Goal: Communication & Community: Answer question/provide support

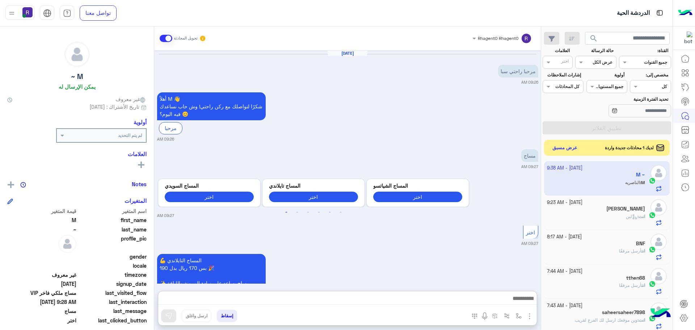
scroll to position [1819, 0]
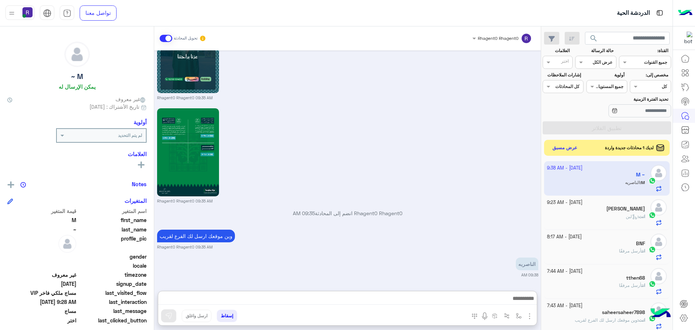
click at [469, 228] on div "وين موقعك ارسل لك الفرع لقريب Rhagent0 Rhagent0 09:35 AM" at bounding box center [347, 239] width 381 height 22
click at [517, 315] on img "button" at bounding box center [519, 316] width 6 height 6
click at [514, 297] on input "text" at bounding box center [503, 299] width 37 height 7
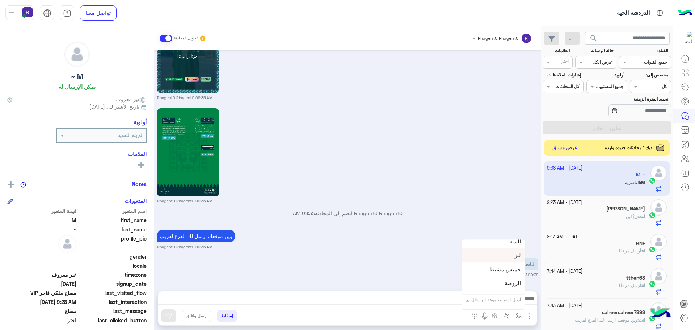
click at [500, 259] on div "لبن" at bounding box center [494, 255] width 62 height 14
type textarea "***"
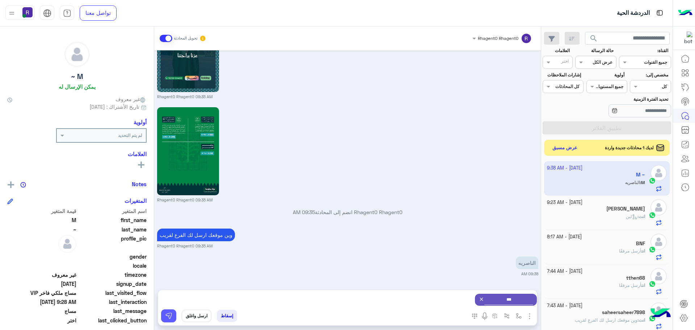
click at [171, 320] on button at bounding box center [168, 315] width 15 height 13
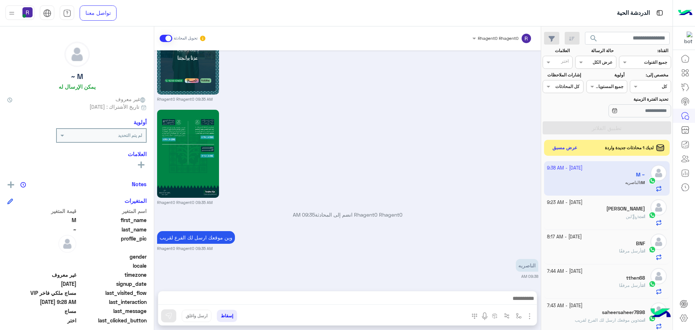
scroll to position [1819, 0]
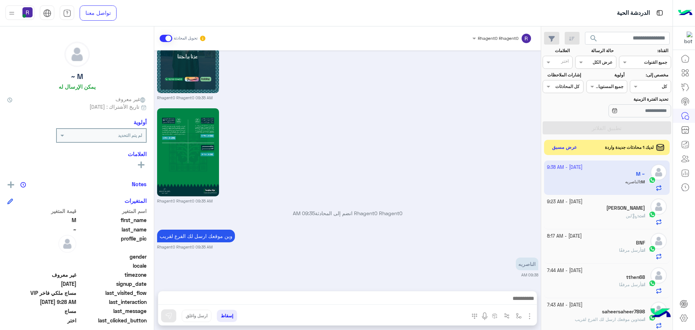
click at [562, 147] on button "عرض مسبق" at bounding box center [565, 148] width 30 height 10
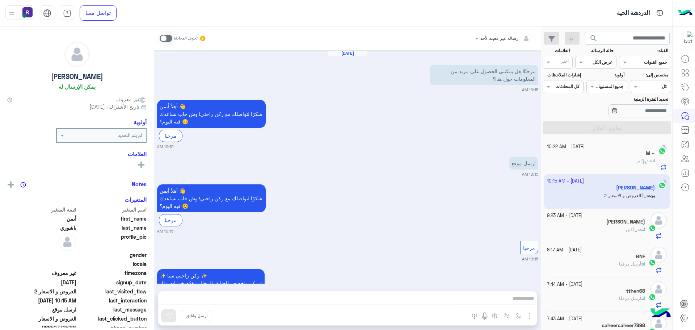
scroll to position [175, 0]
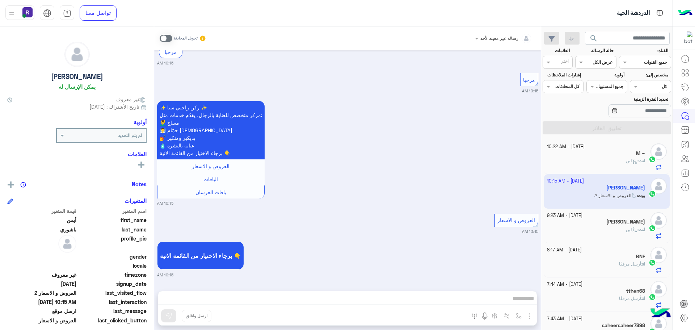
click at [617, 166] on div "انت : لبن" at bounding box center [596, 164] width 99 height 13
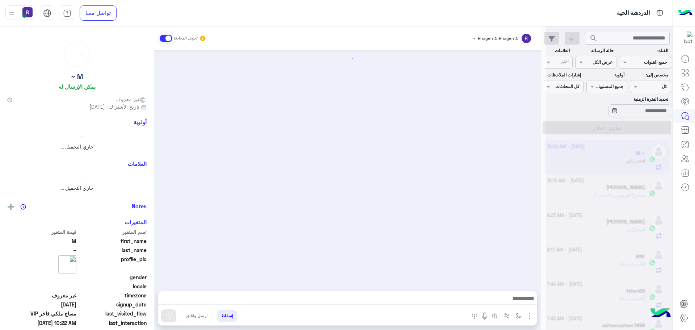
scroll to position [1384, 0]
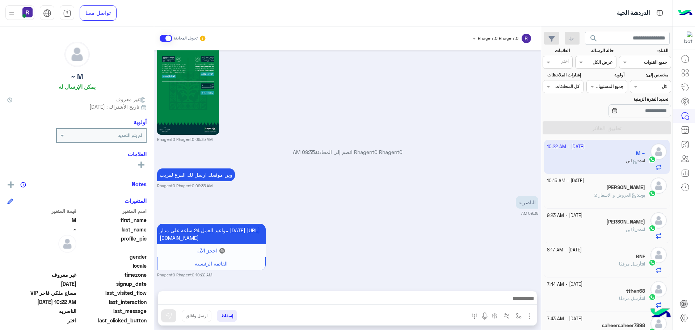
click at [632, 197] on icon at bounding box center [634, 195] width 5 height 5
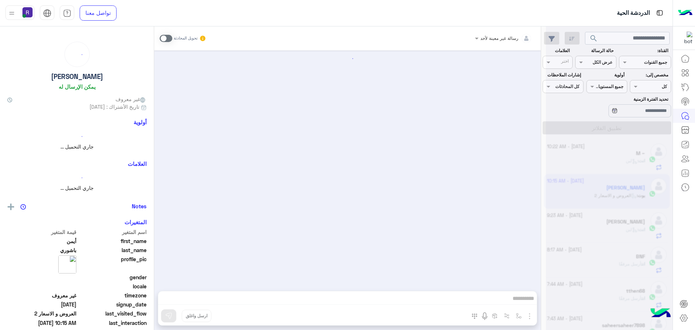
scroll to position [175, 0]
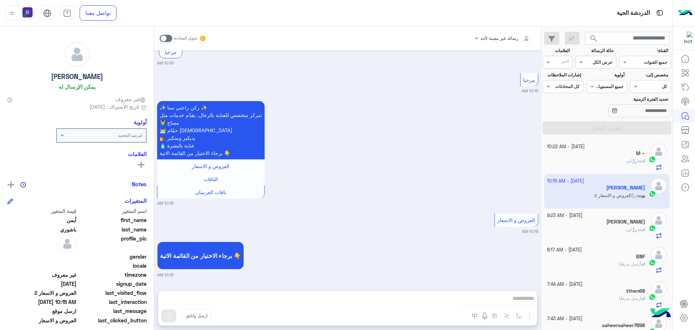
click at [168, 37] on span at bounding box center [166, 38] width 13 height 7
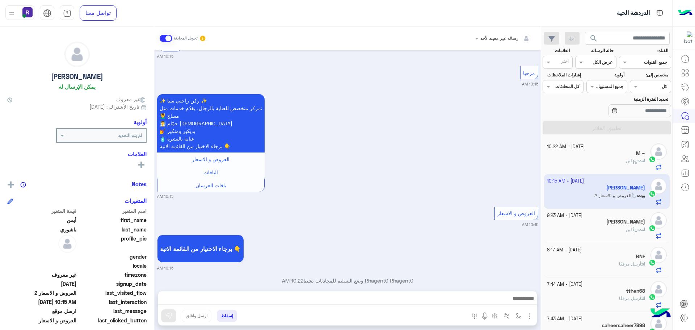
scroll to position [193, 0]
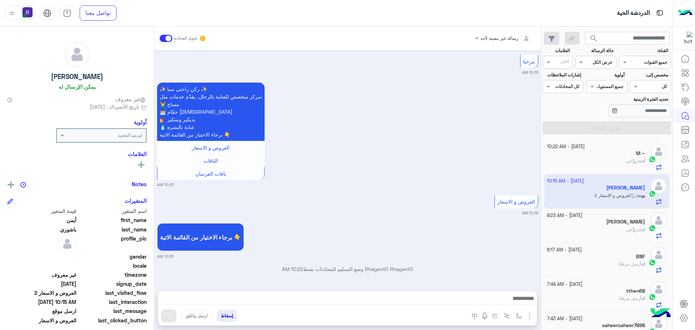
click at [532, 317] on img "button" at bounding box center [530, 316] width 9 height 9
click at [519, 298] on span "الصور" at bounding box center [515, 300] width 13 height 8
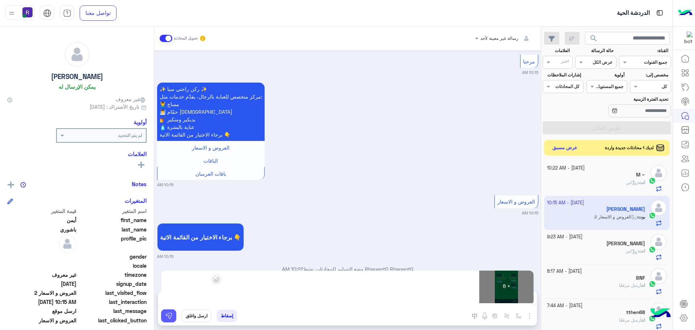
click at [169, 315] on img at bounding box center [168, 315] width 7 height 7
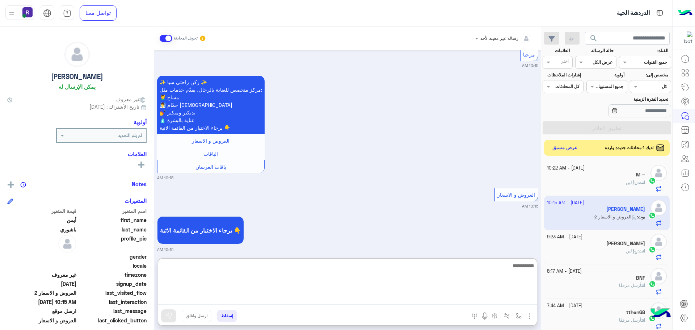
paste textarea "**********"
type textarea "**********"
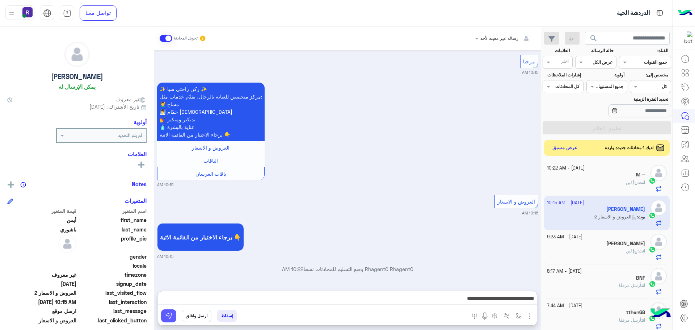
click at [168, 310] on button at bounding box center [168, 315] width 15 height 13
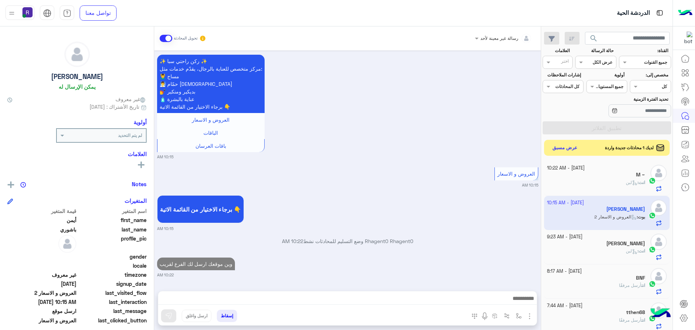
scroll to position [221, 0]
click at [572, 150] on button "عرض مسبق" at bounding box center [565, 148] width 30 height 10
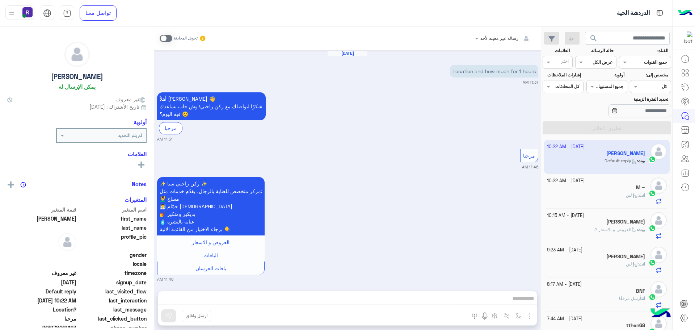
scroll to position [102, 0]
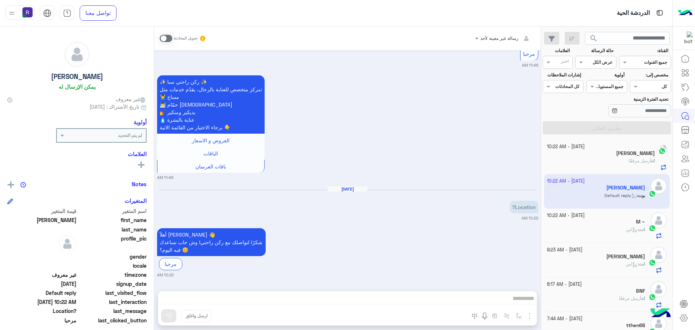
click at [172, 38] on span at bounding box center [166, 38] width 13 height 7
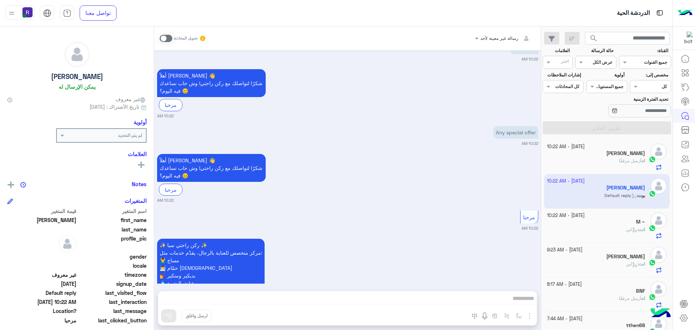
scroll to position [364, 0]
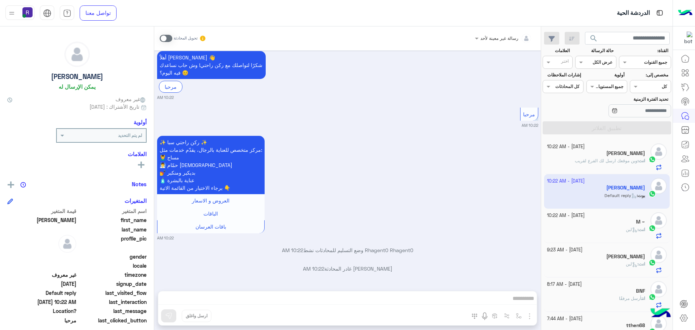
click at [170, 35] on span at bounding box center [166, 38] width 13 height 7
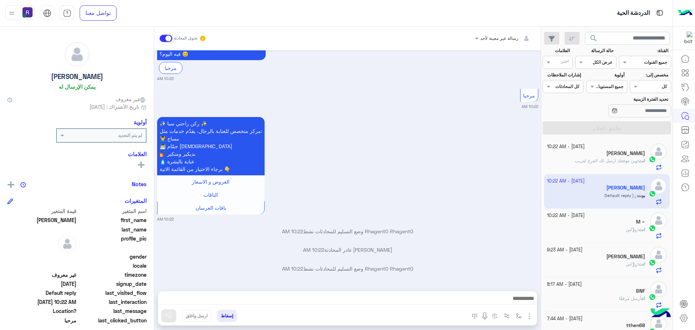
click at [531, 319] on img "button" at bounding box center [530, 316] width 9 height 9
click at [522, 301] on span "الصور" at bounding box center [515, 300] width 13 height 8
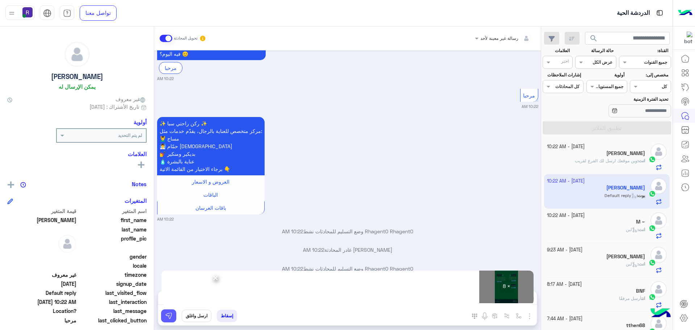
click at [169, 317] on img at bounding box center [168, 315] width 7 height 7
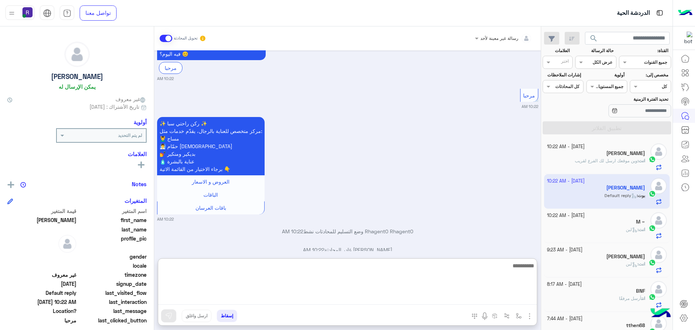
paste textarea "**********"
type textarea "**********"
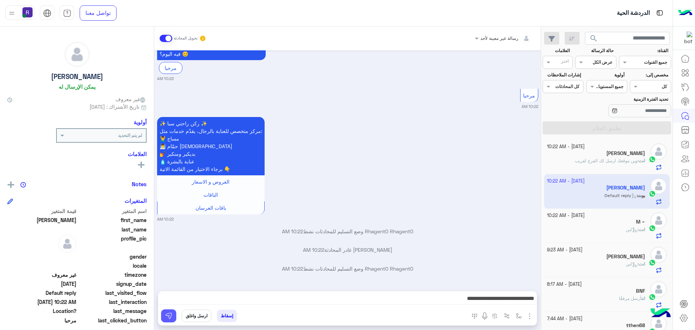
click at [167, 315] on img at bounding box center [168, 315] width 7 height 7
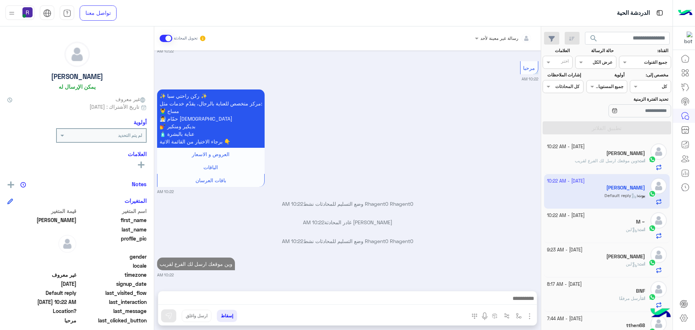
click at [615, 235] on div "انت : لبن" at bounding box center [596, 232] width 99 height 13
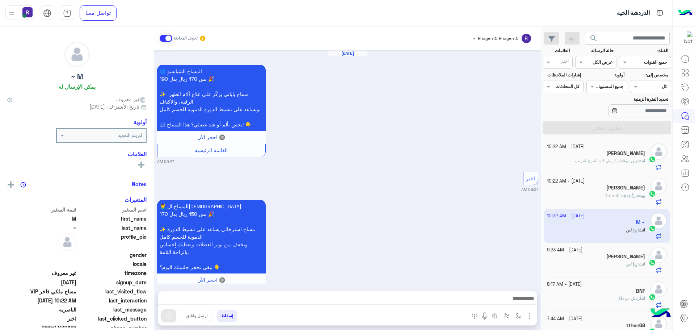
scroll to position [1384, 0]
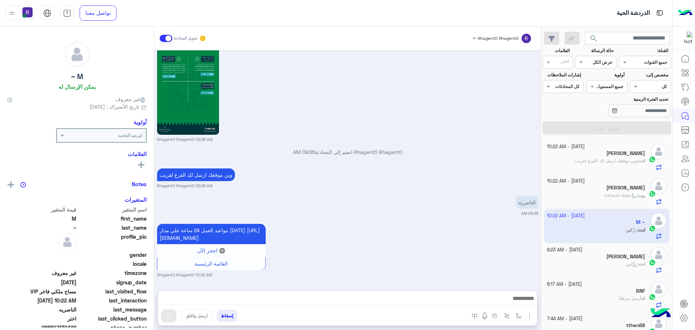
click at [609, 162] on span "وين موقعك ارسل لك الفرع لقريب" at bounding box center [606, 160] width 63 height 5
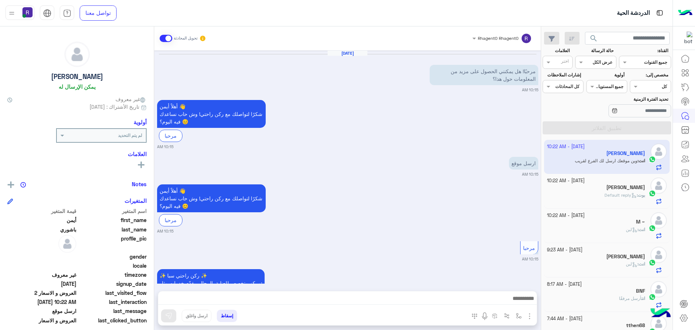
scroll to position [1064, 0]
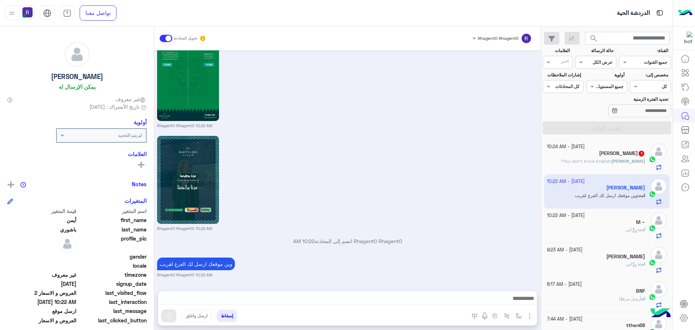
click at [610, 162] on span "You don’t know English?" at bounding box center [586, 160] width 50 height 5
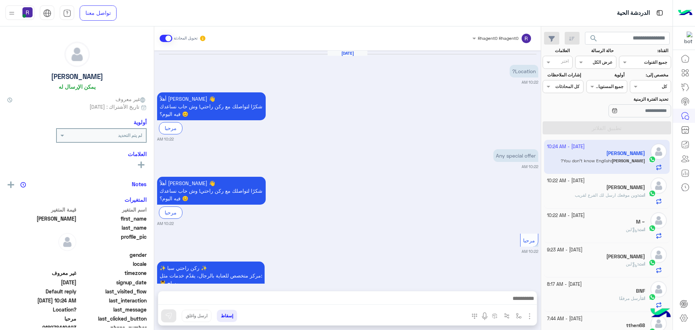
scroll to position [1042, 0]
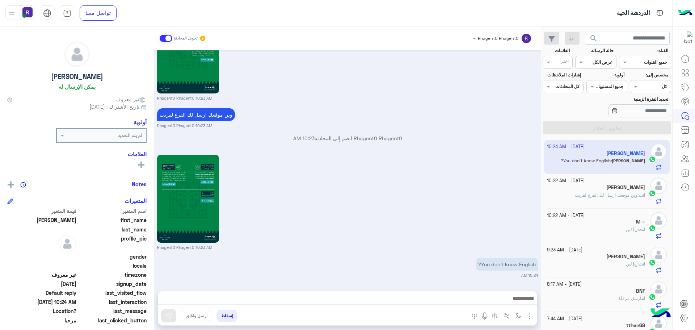
click at [605, 193] on span "وين موقعك ارسل لك الفرع لقريب" at bounding box center [606, 194] width 63 height 5
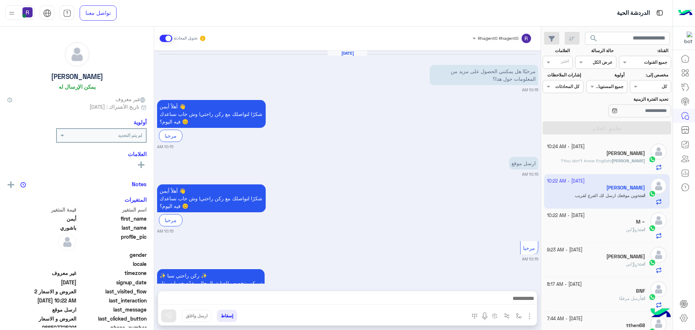
scroll to position [1064, 0]
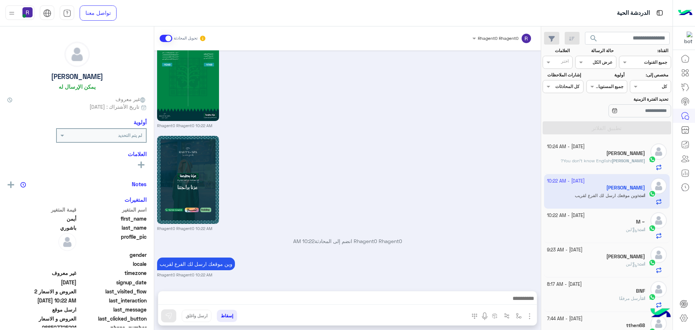
click at [602, 225] on div "M ~" at bounding box center [596, 223] width 99 height 8
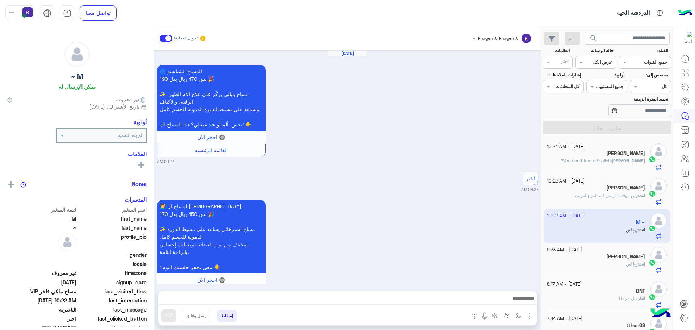
scroll to position [1384, 0]
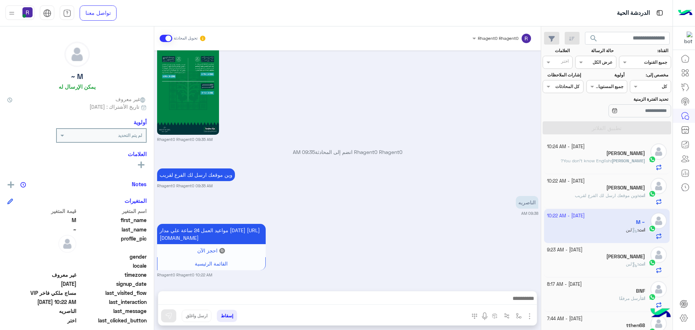
click at [599, 254] on div "[PERSON_NAME]" at bounding box center [596, 258] width 99 height 8
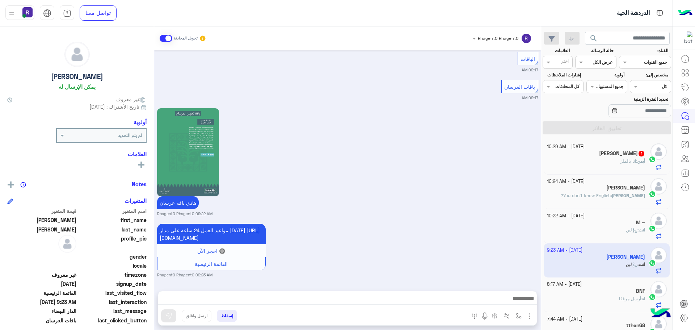
click at [615, 160] on div "أيمن : انا بالملز" at bounding box center [596, 164] width 99 height 13
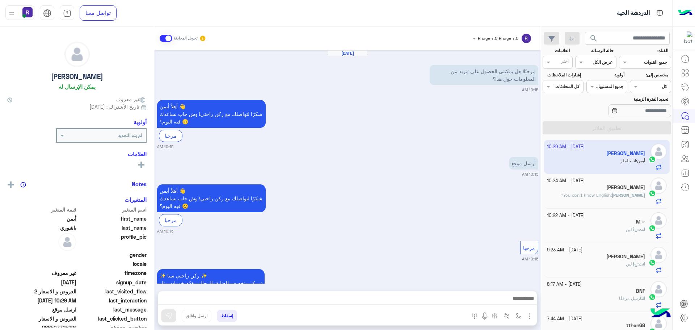
scroll to position [1091, 0]
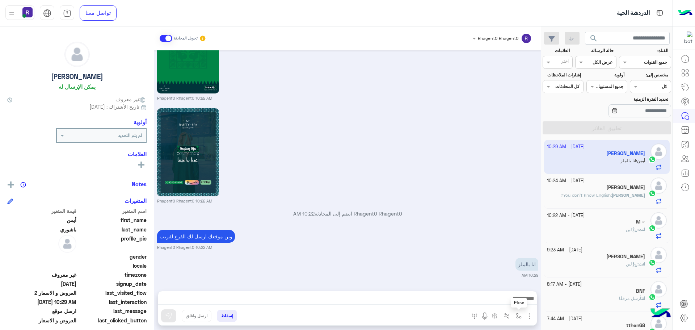
click at [518, 313] on img "button" at bounding box center [519, 316] width 6 height 6
click at [511, 301] on input "text" at bounding box center [503, 299] width 37 height 7
click at [501, 264] on div "الجنادرية" at bounding box center [494, 264] width 62 height 14
type textarea "*********"
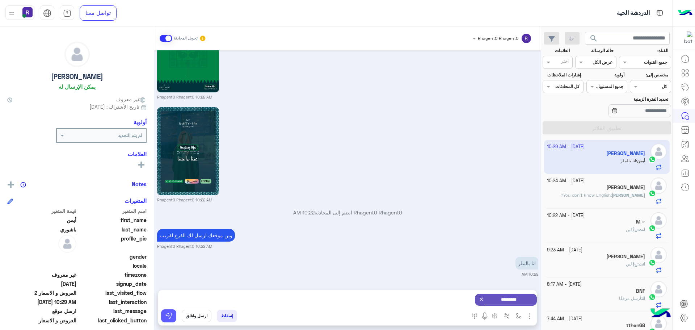
click at [168, 312] on img at bounding box center [168, 315] width 7 height 7
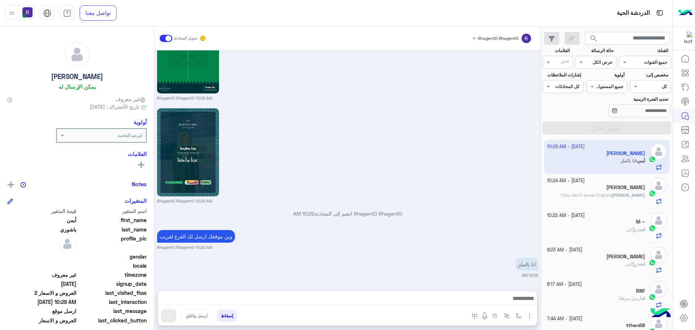
scroll to position [1091, 0]
click at [517, 315] on img "button" at bounding box center [519, 316] width 6 height 6
click at [514, 306] on div "أدخل اسم مجموعة الرسائل" at bounding box center [494, 299] width 62 height 13
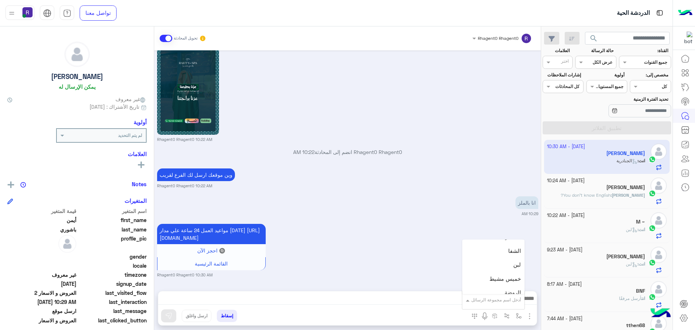
scroll to position [507, 0]
click at [512, 259] on div "لبن" at bounding box center [494, 255] width 62 height 14
type textarea "***"
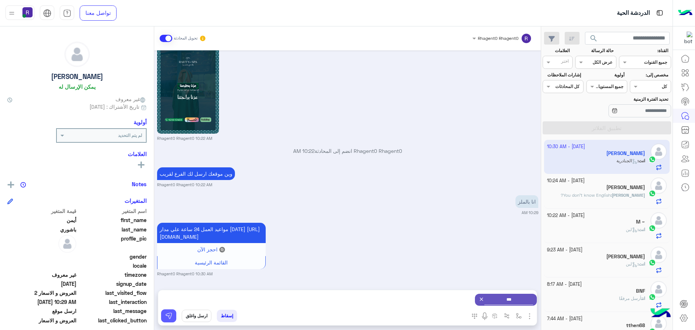
click at [174, 316] on button at bounding box center [168, 315] width 15 height 13
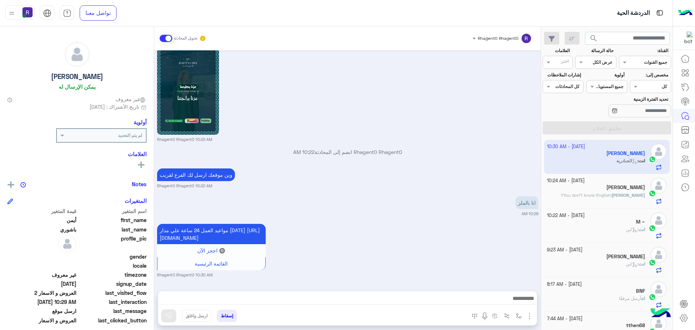
scroll to position [1161, 0]
click at [586, 187] on div "[PERSON_NAME]" at bounding box center [596, 188] width 99 height 8
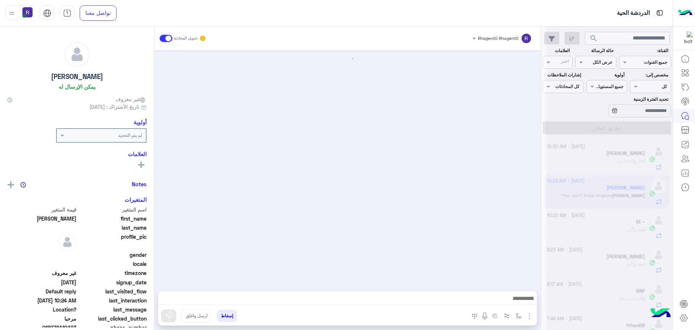
scroll to position [1042, 0]
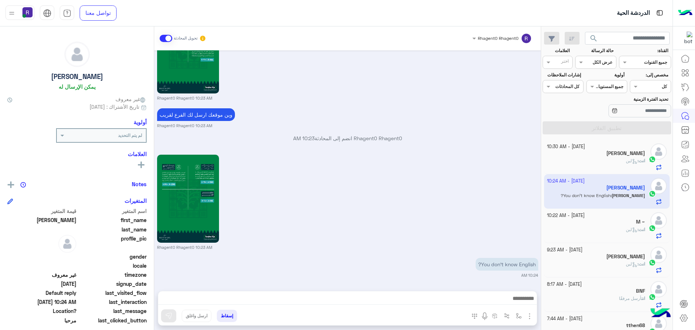
click at [598, 225] on div "M ~" at bounding box center [596, 223] width 99 height 8
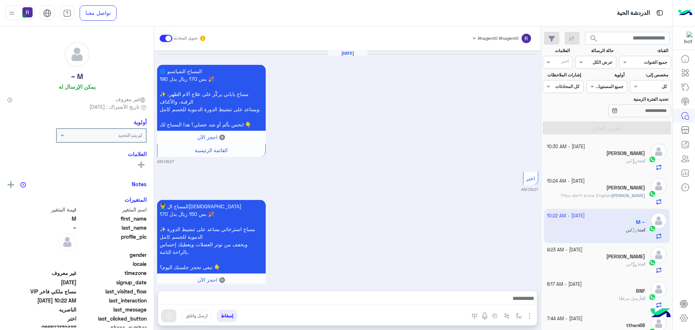
scroll to position [1384, 0]
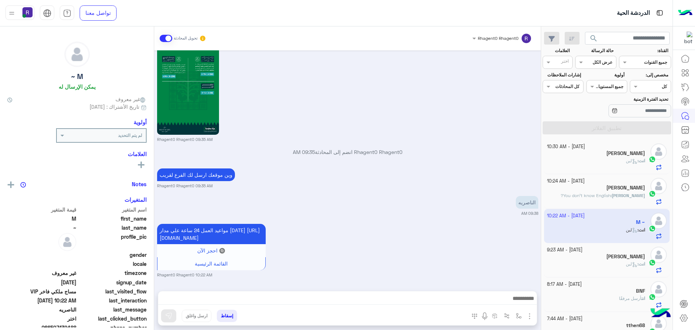
click at [598, 163] on div "انت : لبن" at bounding box center [596, 164] width 99 height 13
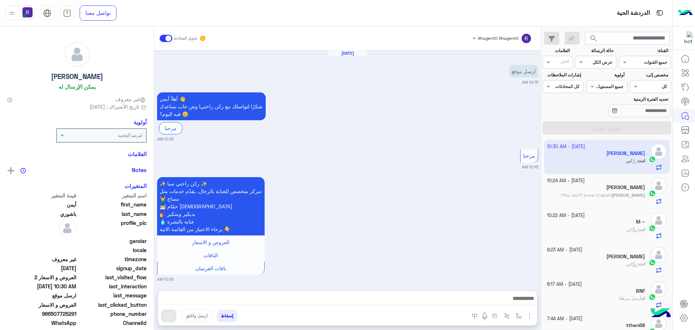
scroll to position [1137, 0]
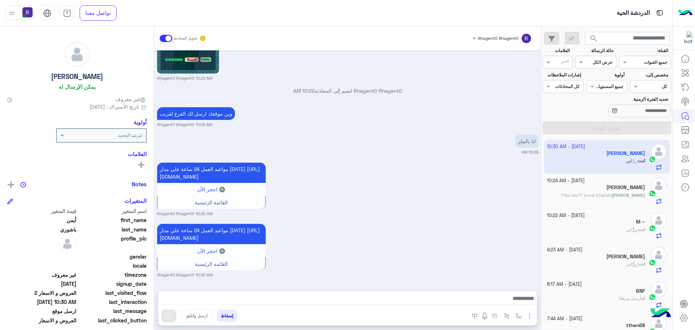
click at [594, 189] on div "[PERSON_NAME]" at bounding box center [596, 188] width 99 height 8
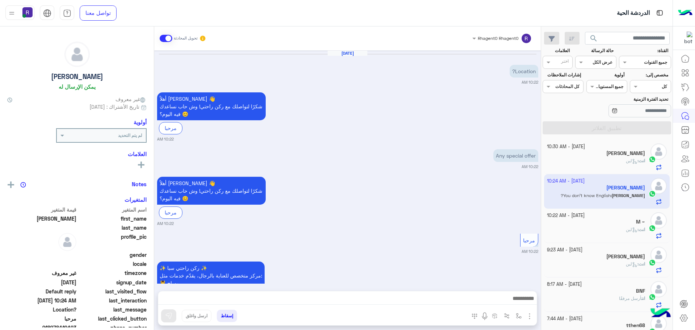
scroll to position [1042, 0]
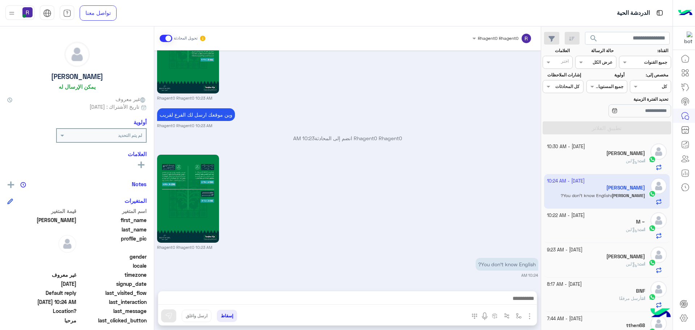
click at [608, 225] on div "M ~" at bounding box center [596, 223] width 99 height 8
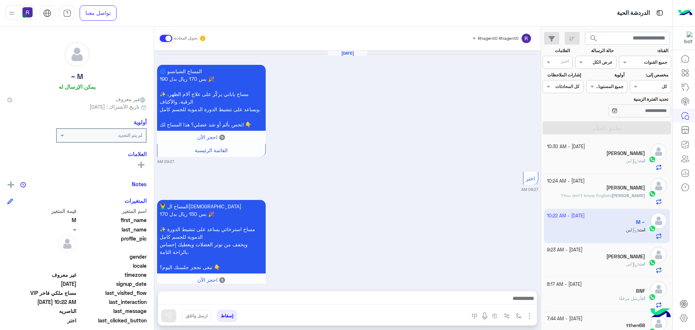
scroll to position [1384, 0]
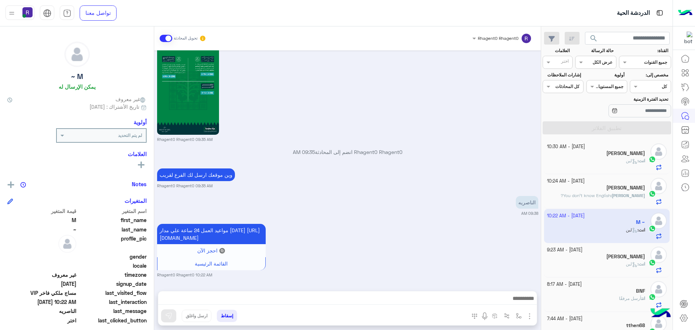
click at [606, 263] on div "انت : لبن" at bounding box center [596, 267] width 99 height 13
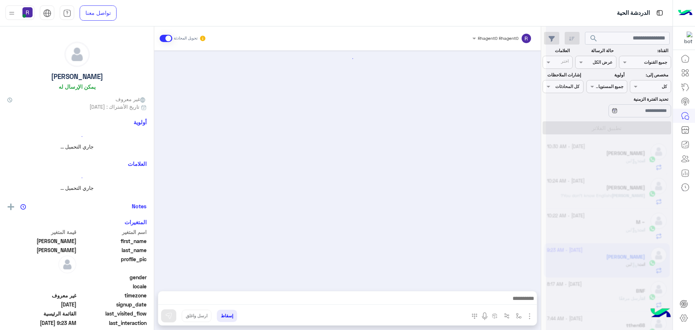
scroll to position [1162, 0]
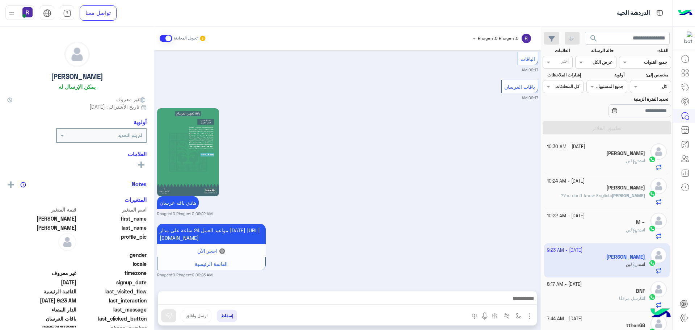
click at [618, 291] on div "BNF" at bounding box center [596, 292] width 99 height 8
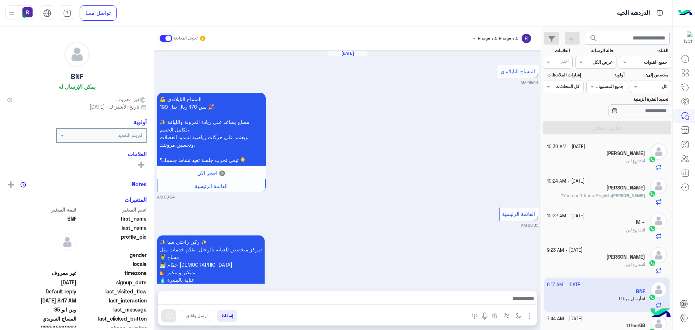
scroll to position [1229, 0]
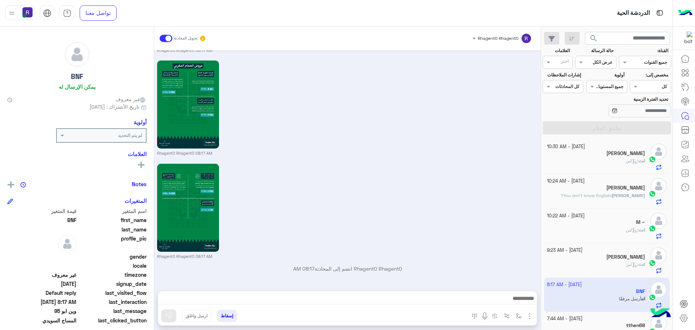
click at [620, 155] on h5 "[PERSON_NAME]" at bounding box center [626, 153] width 39 height 6
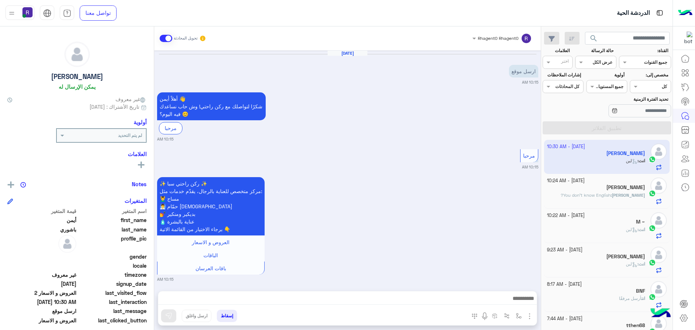
scroll to position [1137, 0]
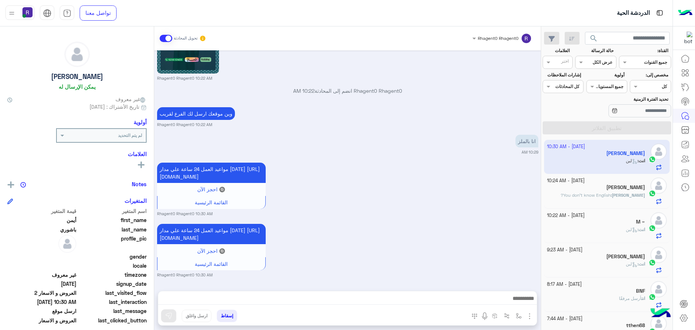
click at [617, 190] on div "[PERSON_NAME]" at bounding box center [596, 188] width 99 height 8
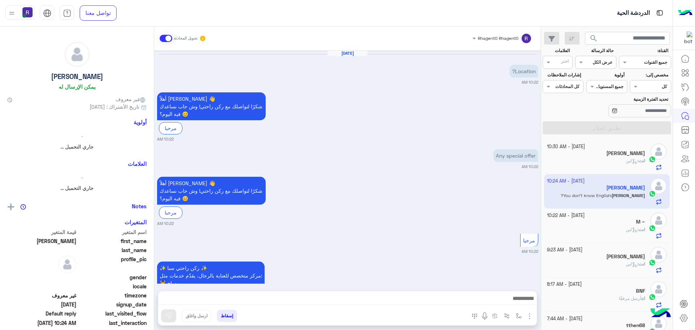
scroll to position [1042, 0]
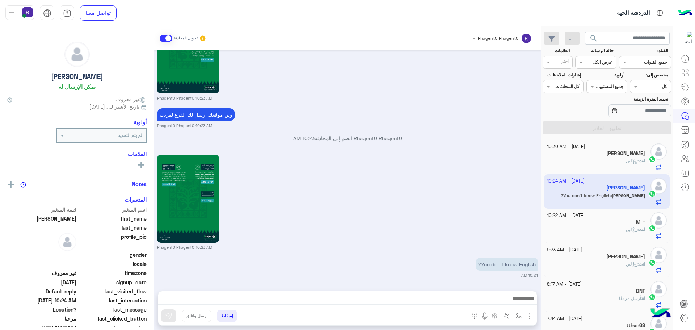
click at [605, 224] on div "M ~" at bounding box center [596, 223] width 99 height 8
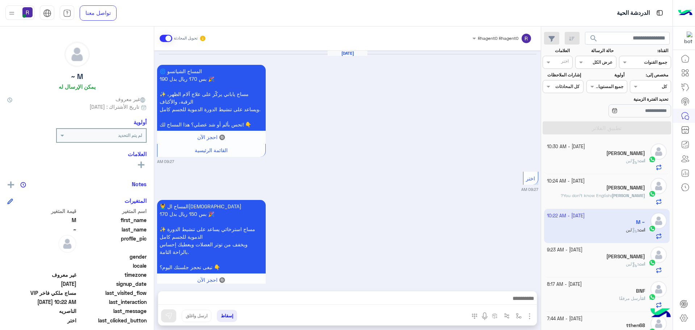
scroll to position [1384, 0]
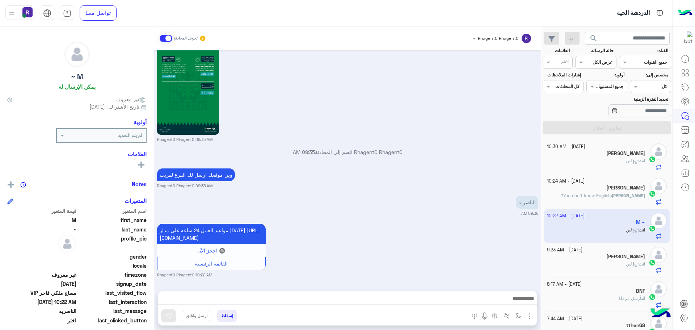
click at [599, 197] on span "You don’t know English?" at bounding box center [586, 195] width 50 height 5
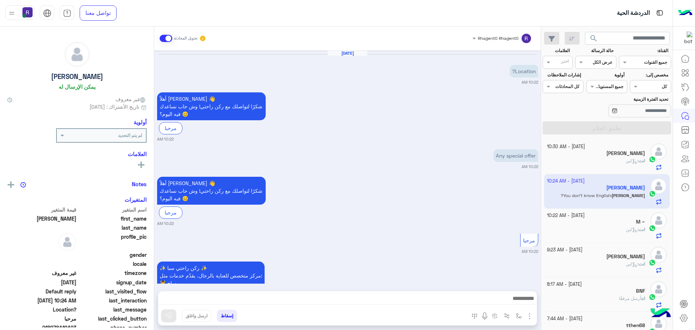
scroll to position [1042, 0]
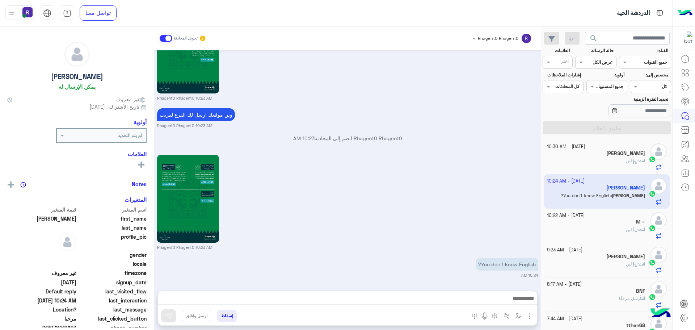
click at [607, 163] on div "انت : لبن" at bounding box center [596, 164] width 99 height 13
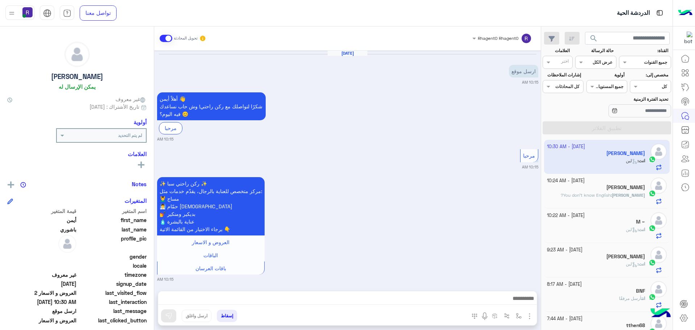
scroll to position [1137, 0]
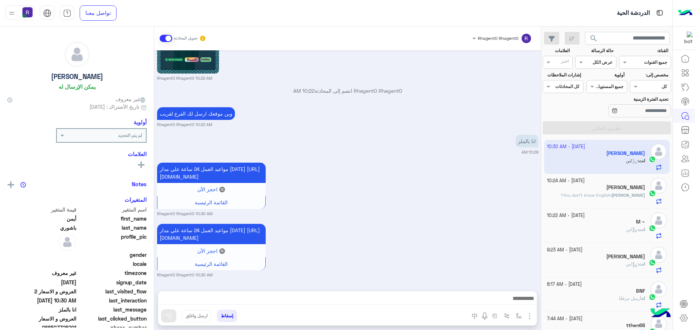
click at [608, 193] on span "You don’t know English?" at bounding box center [586, 194] width 50 height 5
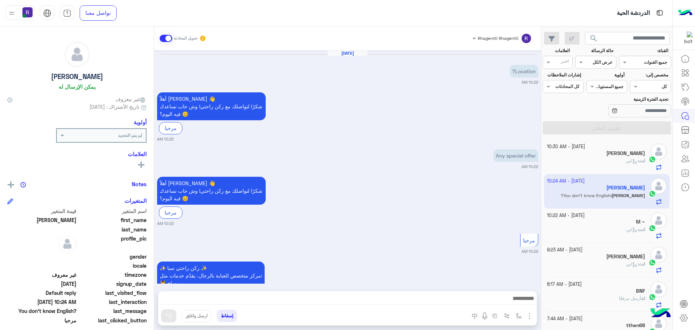
scroll to position [1042, 0]
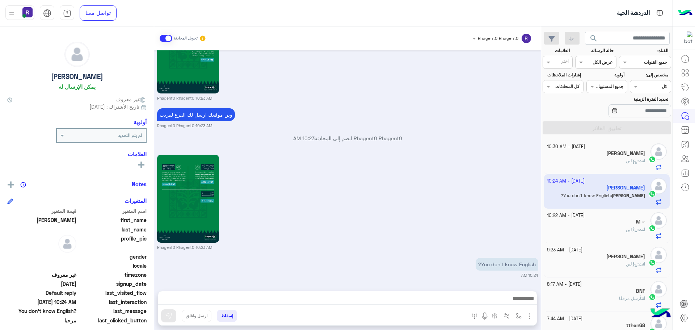
click at [610, 222] on div "M ~" at bounding box center [596, 223] width 99 height 8
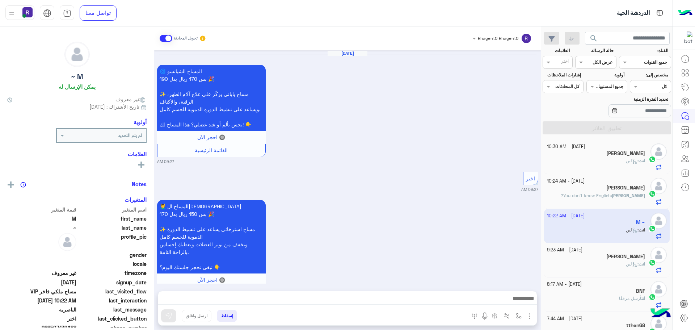
scroll to position [1384, 0]
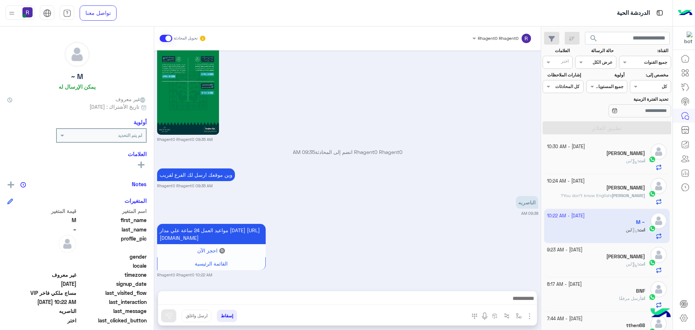
click at [613, 259] on h5 "[PERSON_NAME]" at bounding box center [626, 257] width 39 height 6
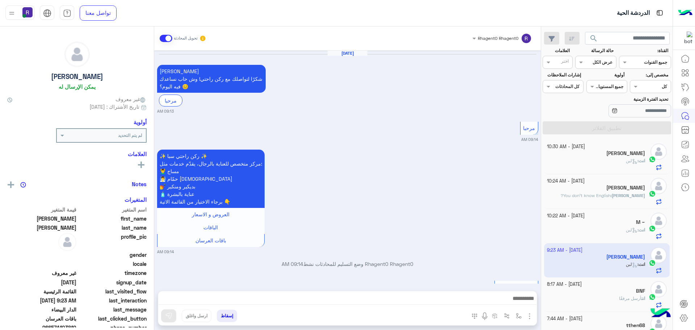
scroll to position [1162, 0]
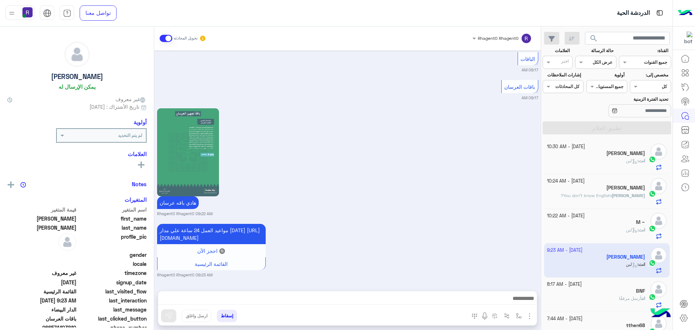
click at [610, 232] on div "انت : لبن" at bounding box center [596, 233] width 99 height 13
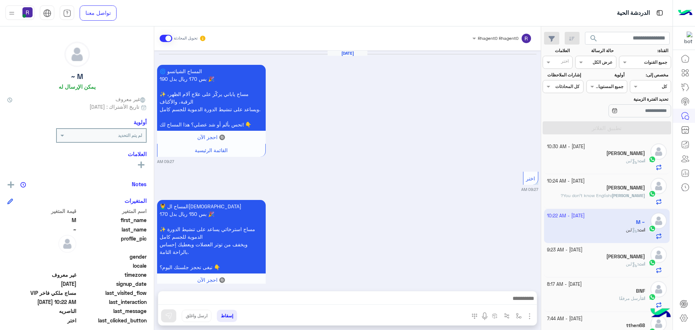
scroll to position [1384, 0]
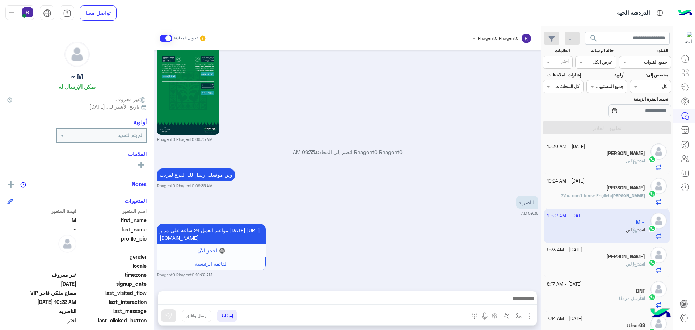
click at [598, 195] on span "You don’t know English?" at bounding box center [586, 195] width 50 height 5
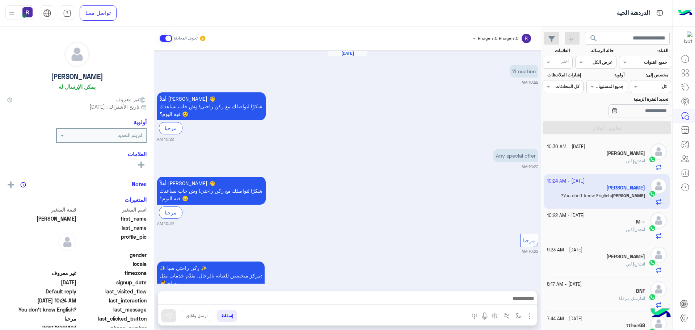
scroll to position [1042, 0]
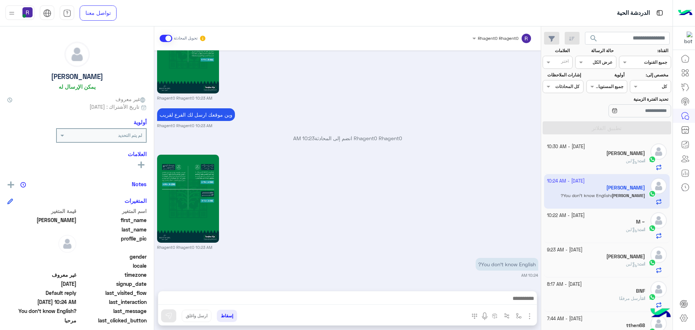
click at [610, 155] on div "[PERSON_NAME]" at bounding box center [596, 154] width 99 height 8
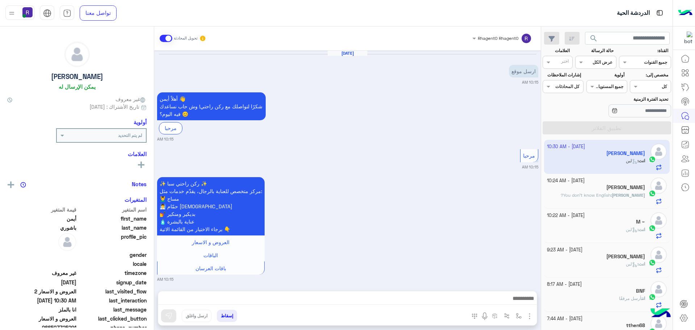
scroll to position [1137, 0]
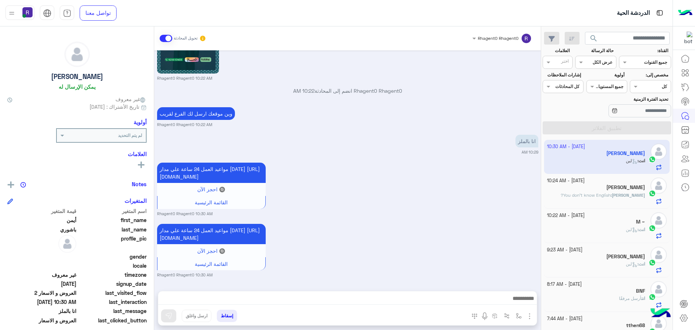
click at [611, 195] on span "You don’t know English?" at bounding box center [586, 194] width 50 height 5
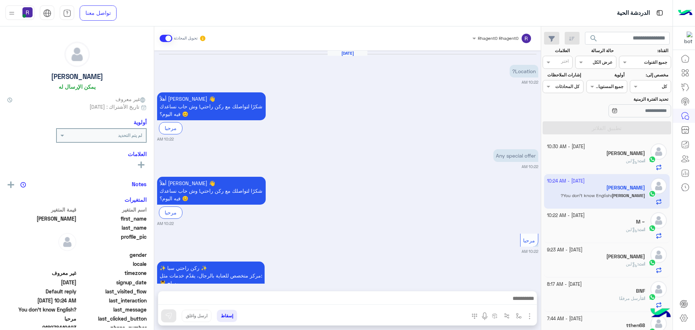
scroll to position [1042, 0]
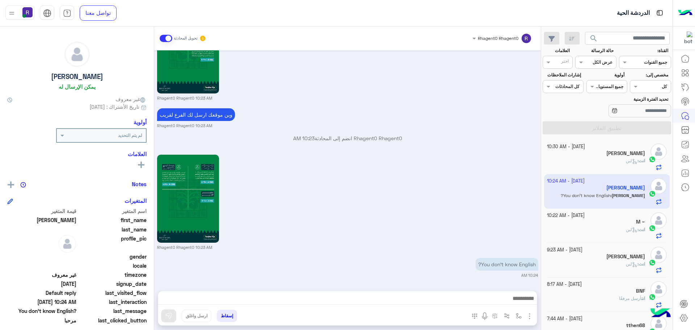
click at [619, 230] on div "انت : لبن" at bounding box center [596, 232] width 99 height 13
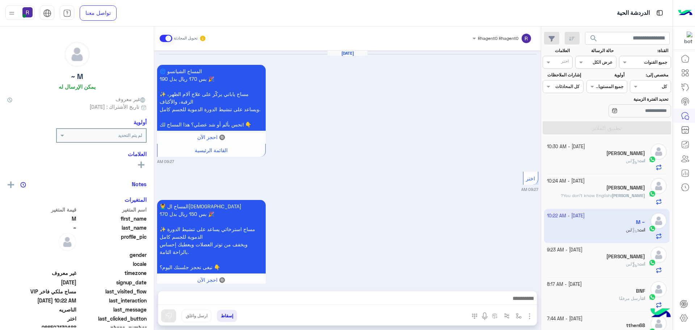
scroll to position [1384, 0]
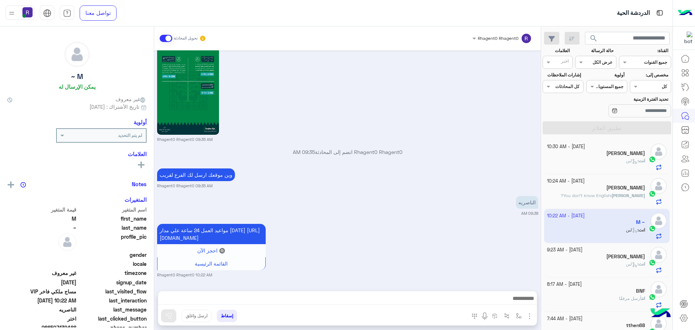
click at [619, 161] on div "انت : لبن" at bounding box center [596, 164] width 99 height 13
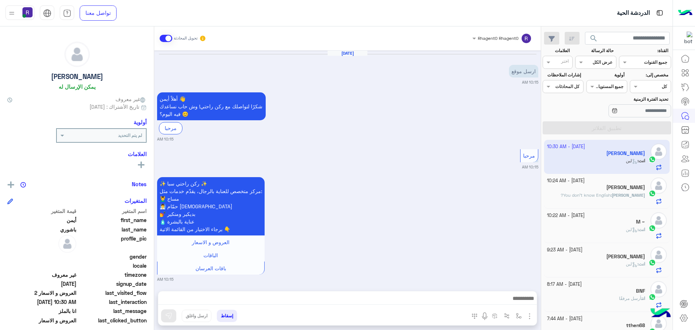
scroll to position [1137, 0]
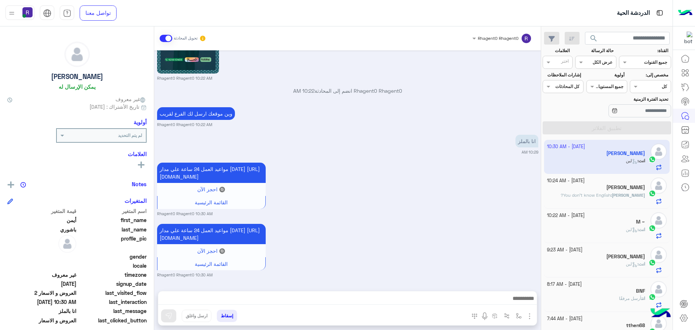
click at [618, 190] on div "[PERSON_NAME]" at bounding box center [596, 188] width 99 height 8
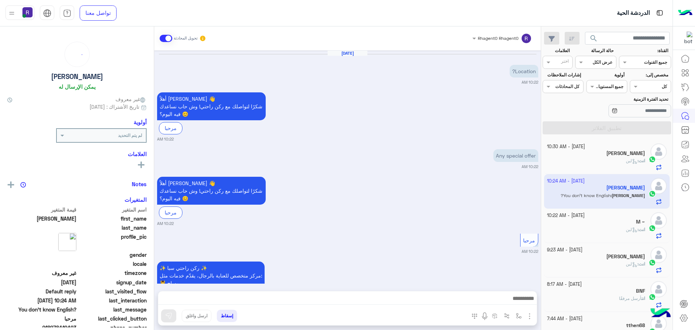
scroll to position [1042, 0]
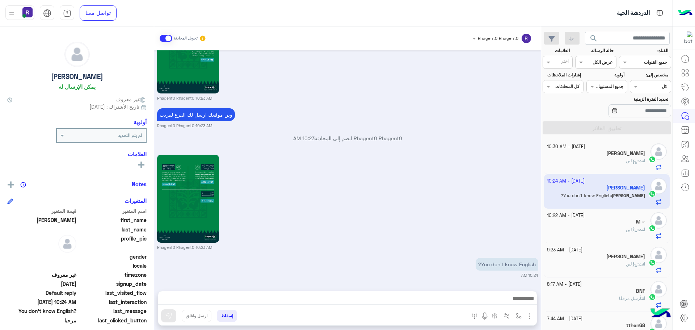
click at [601, 230] on div "انت : لبن" at bounding box center [596, 232] width 99 height 13
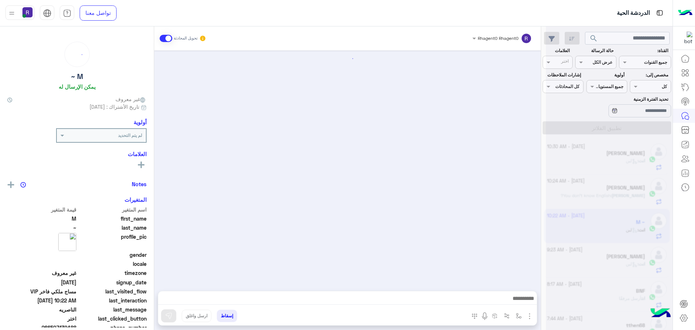
scroll to position [1384, 0]
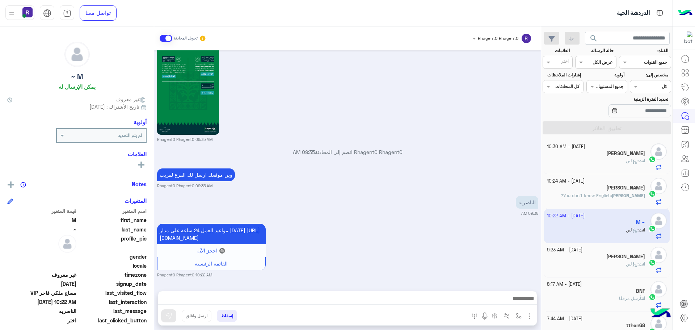
click at [631, 261] on span "لبن" at bounding box center [632, 263] width 12 height 5
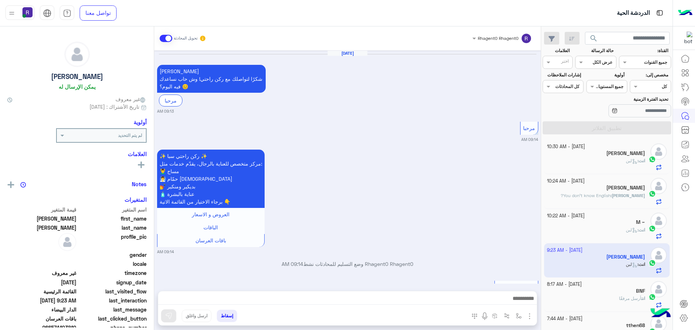
scroll to position [1162, 0]
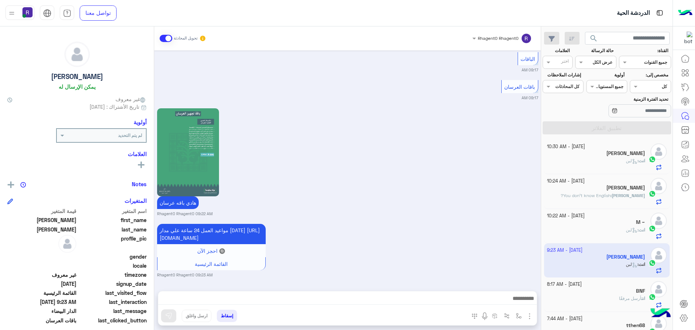
click at [613, 162] on div "انت : لبن" at bounding box center [596, 164] width 99 height 13
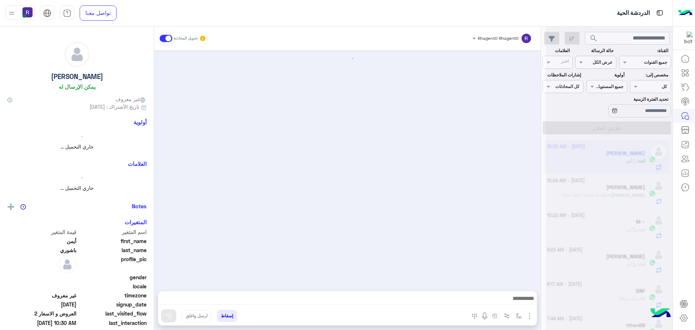
scroll to position [1137, 0]
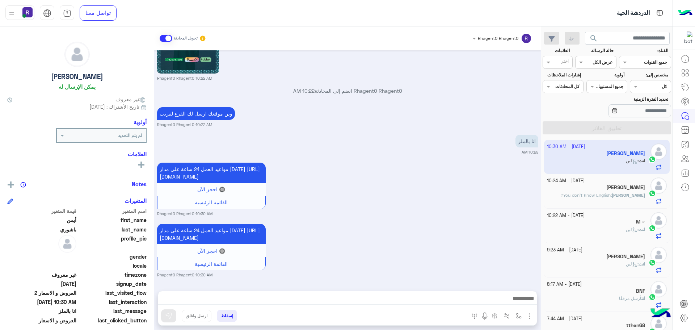
click at [611, 195] on span "You don’t know English?" at bounding box center [586, 194] width 50 height 5
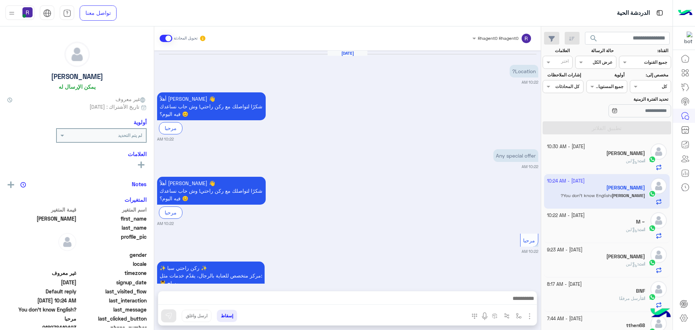
scroll to position [1042, 0]
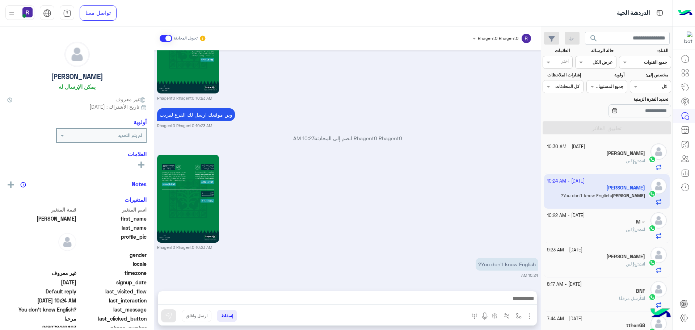
click at [610, 163] on div "انت : لبن" at bounding box center [596, 164] width 99 height 13
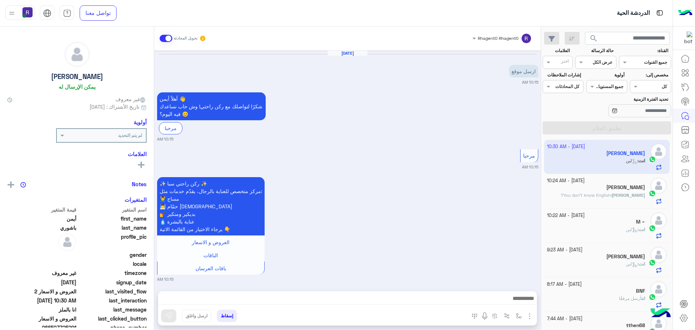
scroll to position [1137, 0]
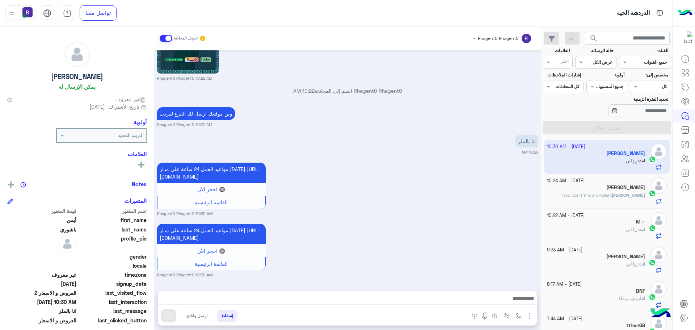
click at [632, 204] on div "[PERSON_NAME] : You don’t know English?" at bounding box center [596, 198] width 99 height 13
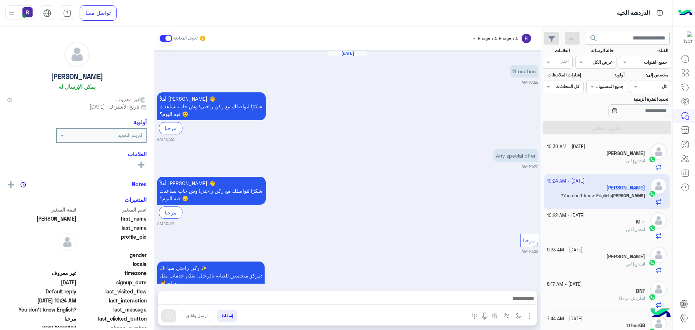
scroll to position [1042, 0]
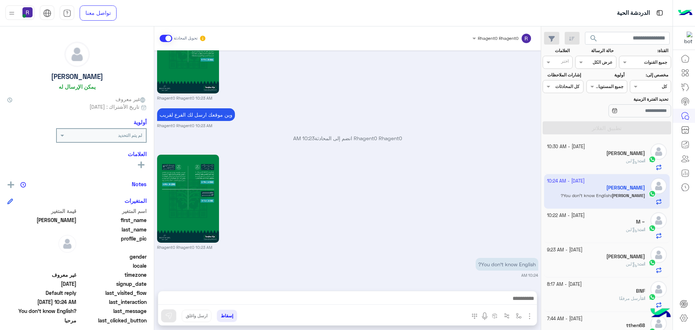
click at [620, 224] on div "M ~" at bounding box center [596, 223] width 99 height 8
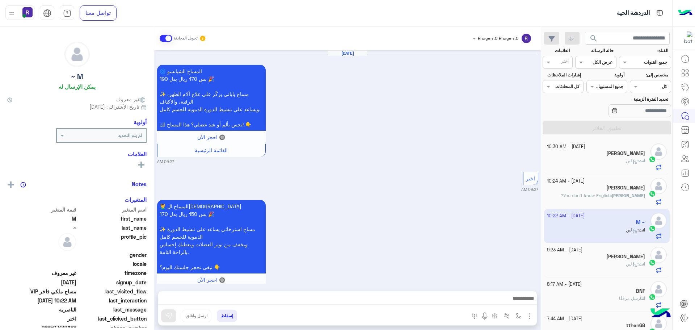
scroll to position [1384, 0]
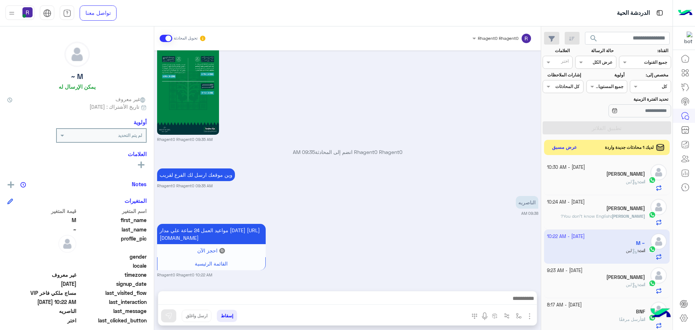
click at [556, 147] on button "عرض مسبق" at bounding box center [565, 148] width 30 height 10
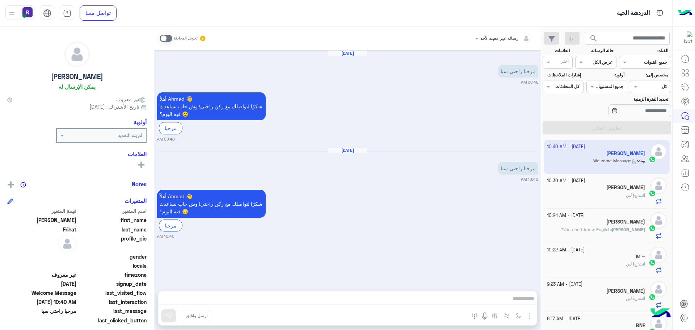
click at [169, 35] on span at bounding box center [166, 38] width 13 height 7
click at [528, 312] on img "button" at bounding box center [530, 316] width 9 height 9
click at [522, 304] on span "الصور" at bounding box center [515, 300] width 13 height 8
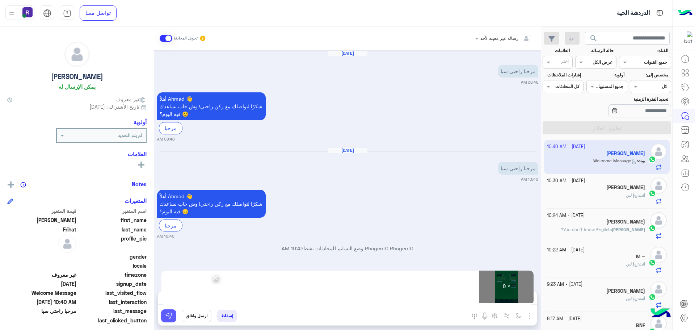
click at [174, 316] on button at bounding box center [168, 315] width 15 height 13
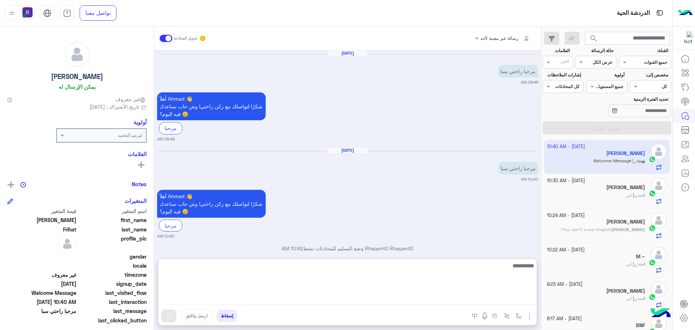
paste textarea "**********"
type textarea "**********"
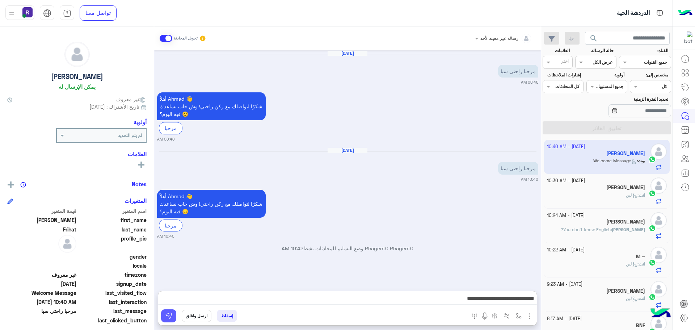
click at [172, 314] on img at bounding box center [168, 315] width 7 height 7
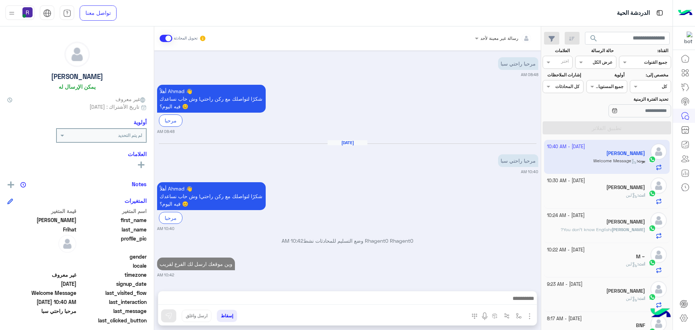
scroll to position [8, 0]
click at [634, 226] on div "[PERSON_NAME]" at bounding box center [596, 223] width 99 height 8
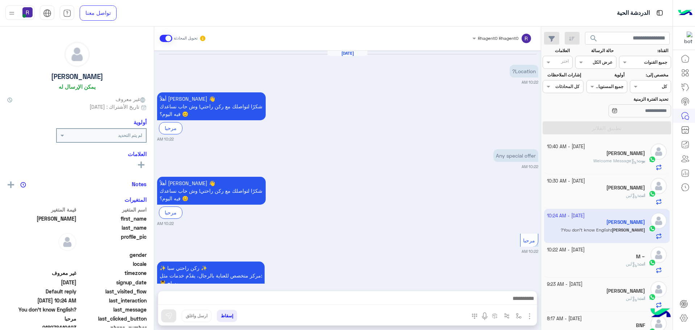
scroll to position [1042, 0]
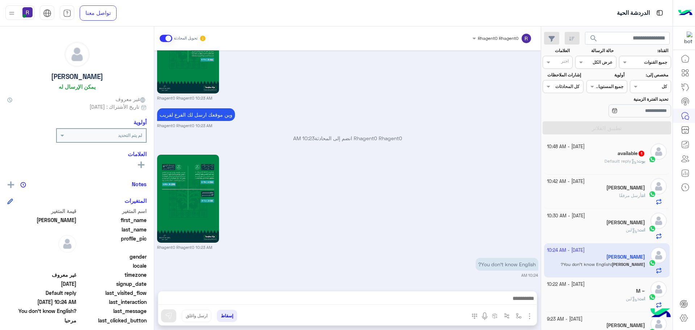
click at [605, 161] on span "Default reply" at bounding box center [621, 160] width 32 height 5
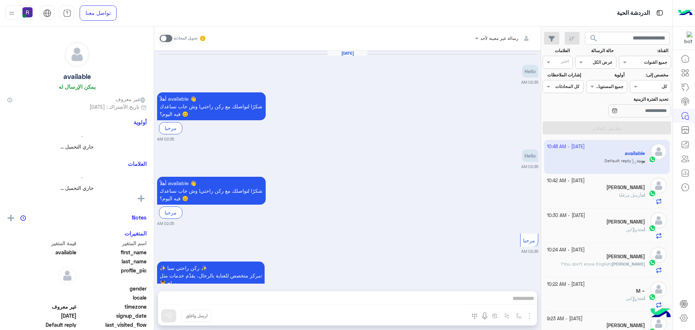
scroll to position [342, 0]
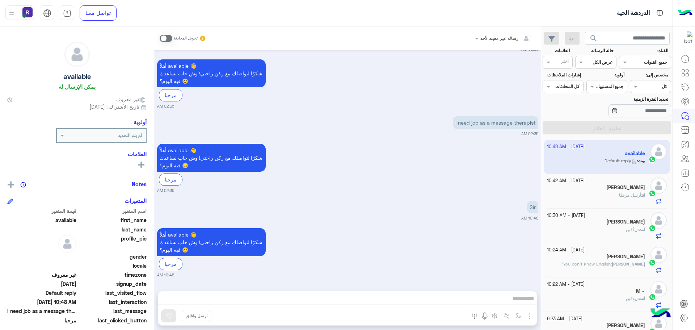
click at [172, 35] on div "تحويل المحادثة" at bounding box center [183, 38] width 47 height 13
click at [169, 38] on span at bounding box center [166, 38] width 13 height 7
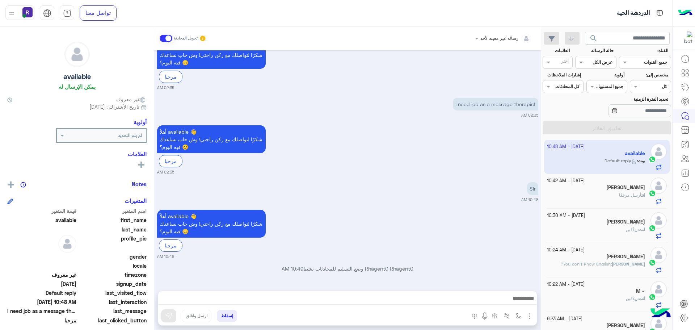
click at [533, 317] on img "button" at bounding box center [530, 316] width 9 height 9
click at [524, 302] on button "الصور" at bounding box center [518, 300] width 31 height 14
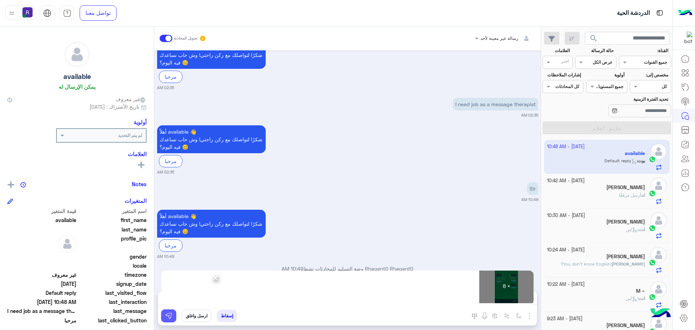
click at [171, 317] on img at bounding box center [168, 315] width 7 height 7
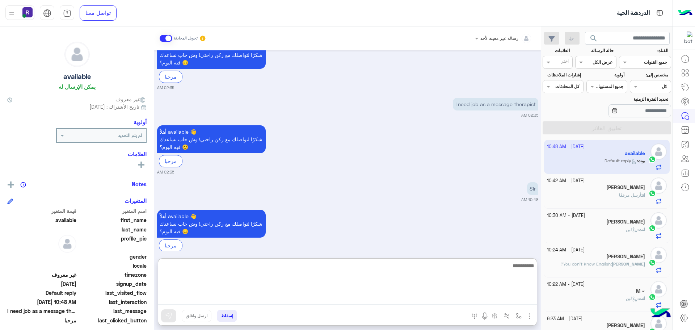
paste textarea "**********"
type textarea "**********"
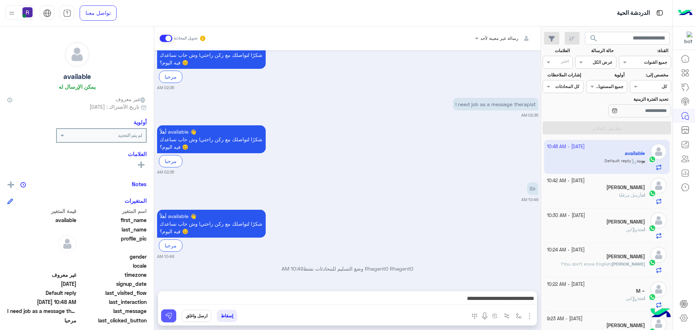
click at [172, 314] on img at bounding box center [168, 315] width 7 height 7
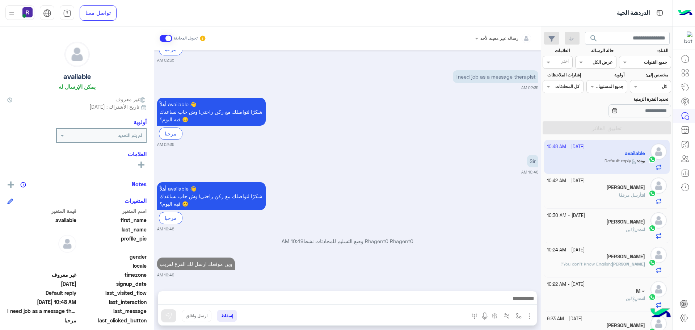
click at [615, 186] on h5 "[PERSON_NAME]" at bounding box center [626, 187] width 39 height 6
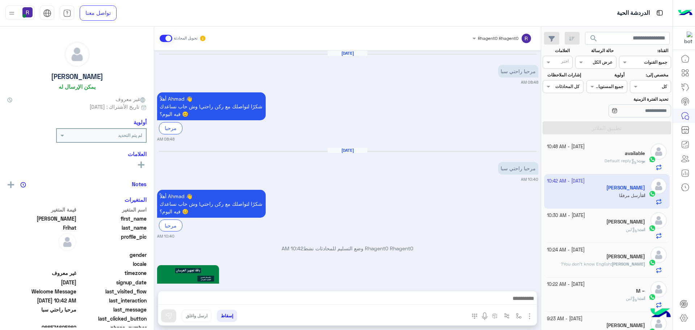
scroll to position [850, 0]
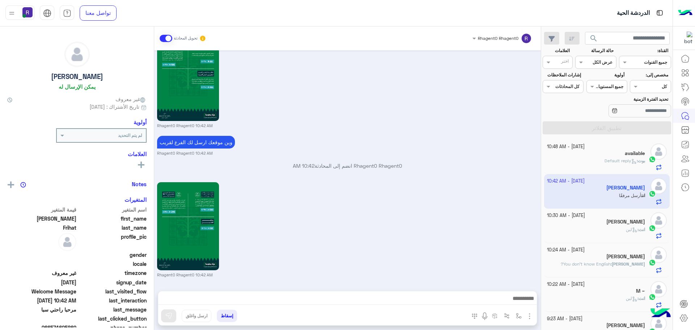
click at [620, 227] on div "انت : لبن" at bounding box center [596, 232] width 99 height 13
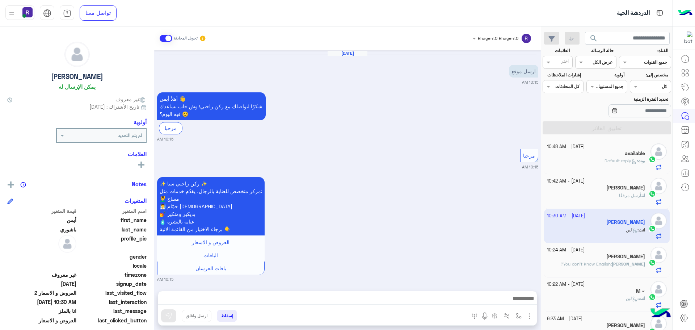
scroll to position [1137, 0]
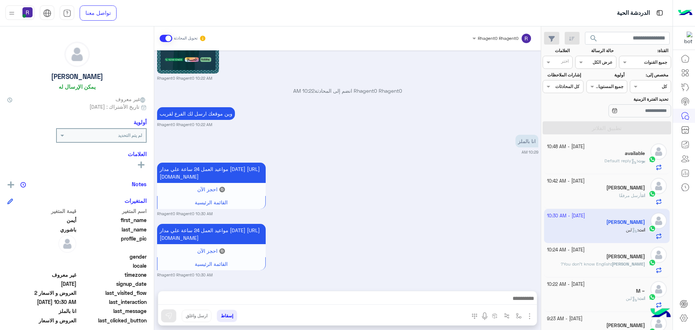
click at [602, 261] on p "[PERSON_NAME] : You don’t know English?" at bounding box center [603, 264] width 84 height 7
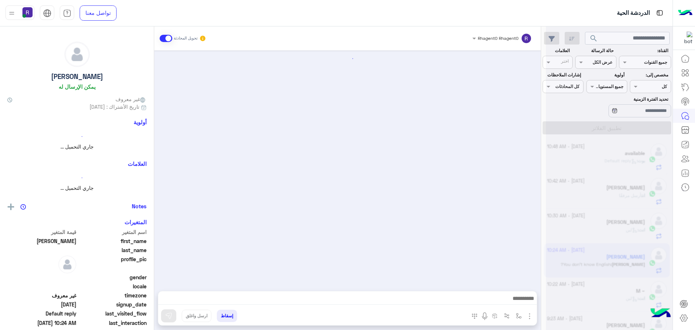
scroll to position [1042, 0]
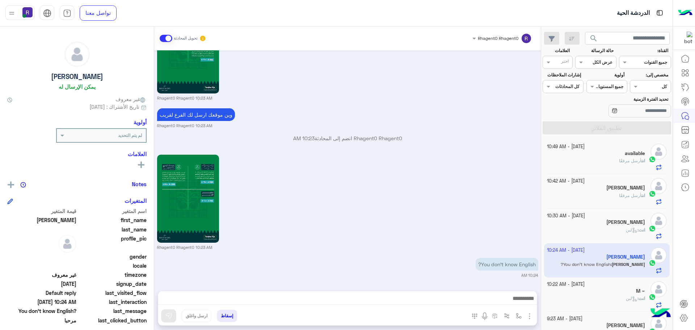
click at [598, 160] on div "انت أرسل مرفقًا" at bounding box center [596, 164] width 99 height 13
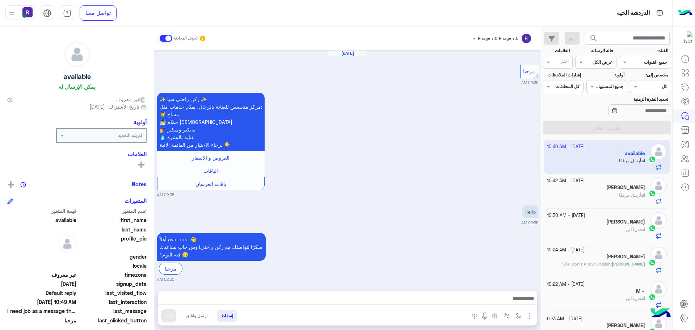
scroll to position [1081, 0]
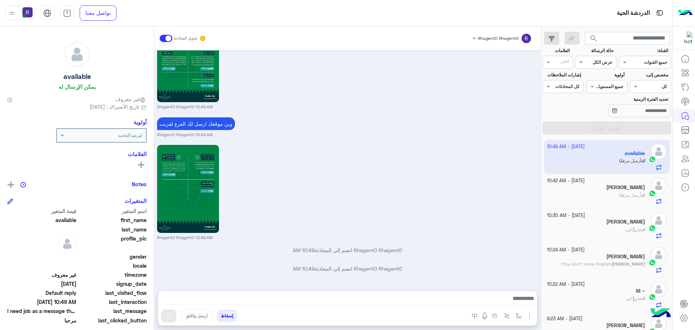
click at [623, 196] on span "أرسل مرفقًا" at bounding box center [630, 194] width 22 height 5
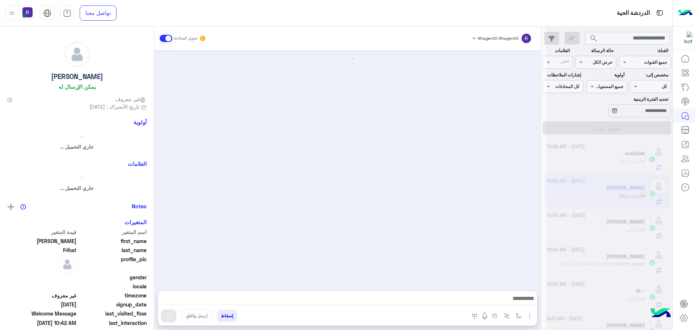
scroll to position [850, 0]
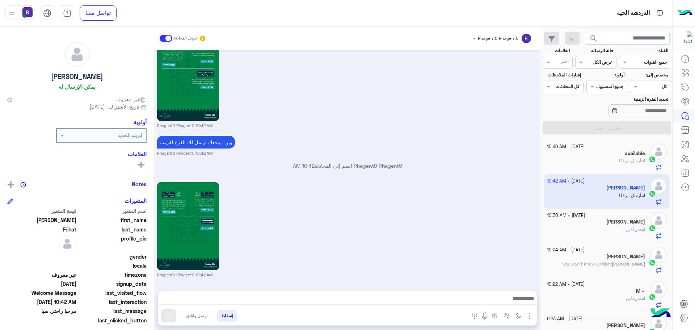
click at [605, 229] on div "انت : لبن" at bounding box center [596, 232] width 99 height 13
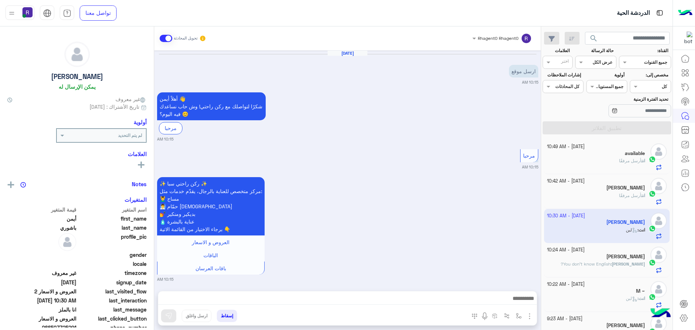
scroll to position [1137, 0]
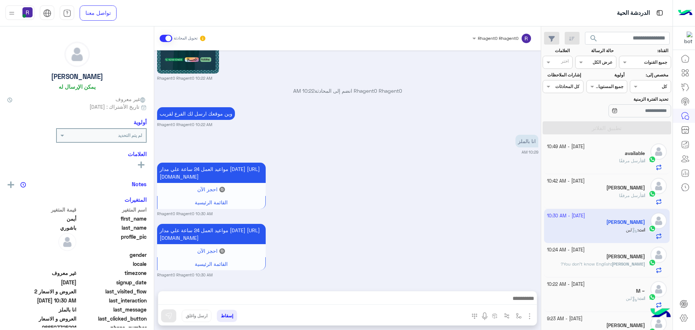
click at [598, 257] on div "[PERSON_NAME]" at bounding box center [596, 258] width 99 height 8
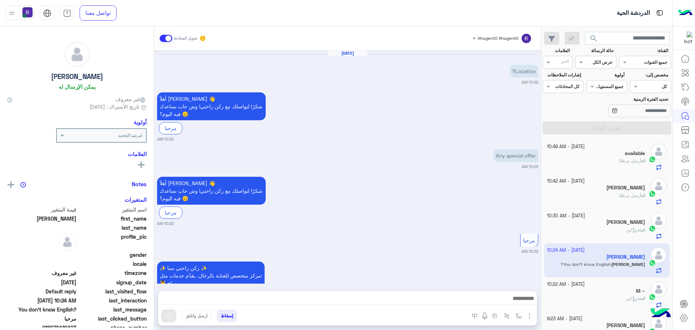
scroll to position [1042, 0]
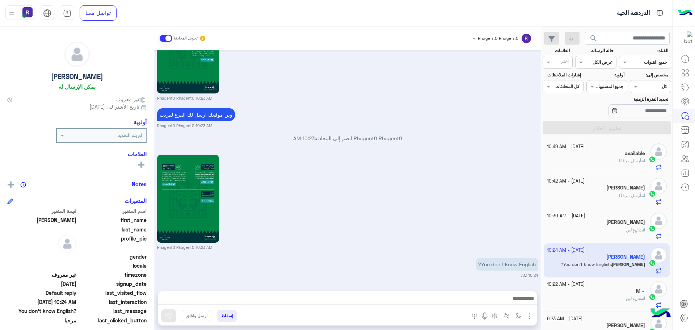
click at [621, 233] on div "انت : لبن" at bounding box center [596, 233] width 99 height 13
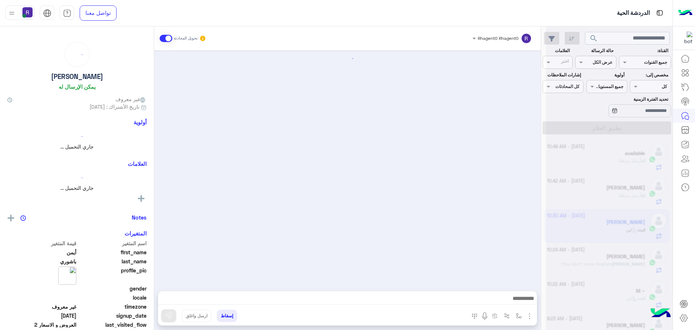
scroll to position [1137, 0]
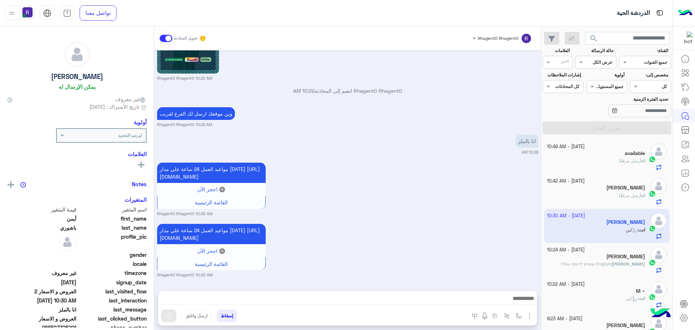
click at [611, 201] on div "انت أرسل مرفقًا" at bounding box center [596, 198] width 99 height 13
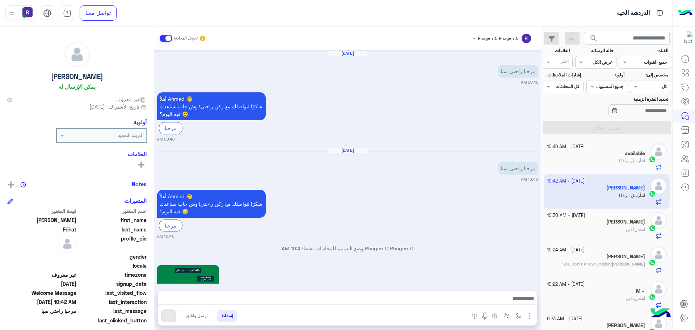
scroll to position [850, 0]
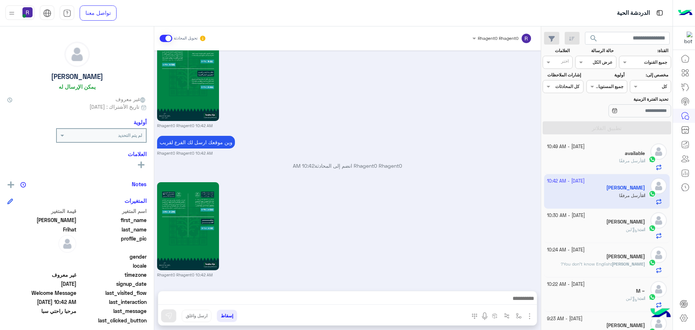
click at [614, 162] on div "انت أرسل مرفقًا" at bounding box center [596, 164] width 99 height 13
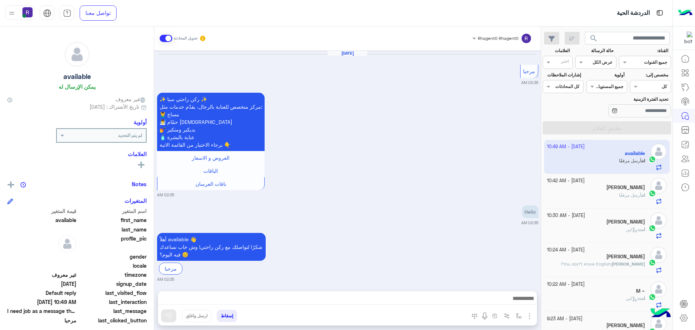
scroll to position [1081, 0]
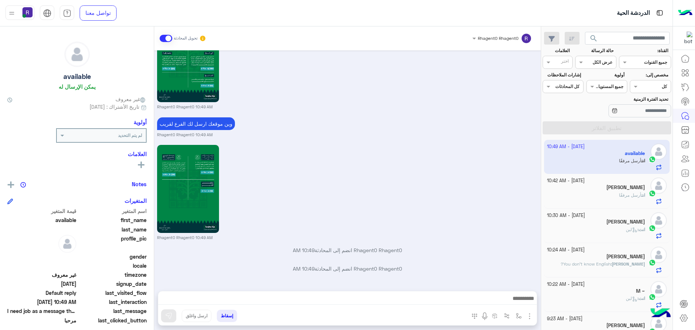
click at [602, 189] on div "[PERSON_NAME]" at bounding box center [596, 188] width 99 height 8
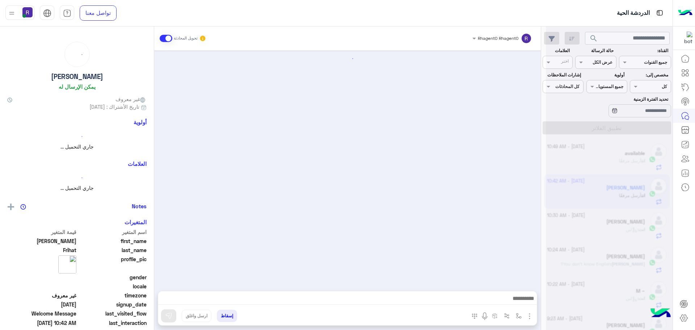
scroll to position [850, 0]
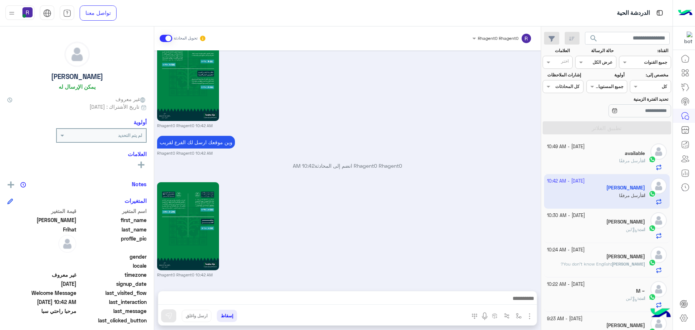
click at [615, 231] on div "انت : لبن" at bounding box center [596, 232] width 99 height 13
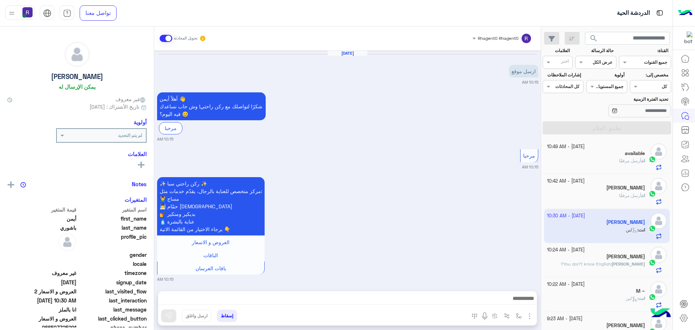
scroll to position [1137, 0]
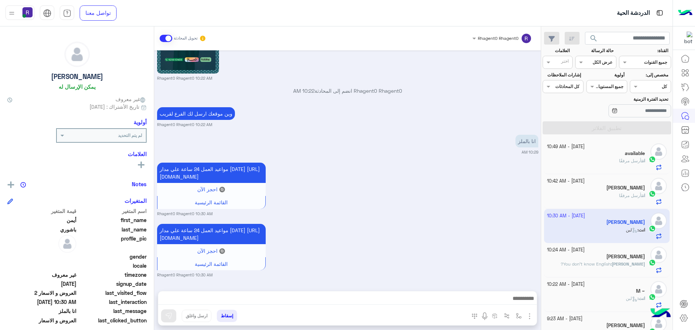
click at [635, 161] on span "أرسل مرفقًا" at bounding box center [630, 160] width 22 height 5
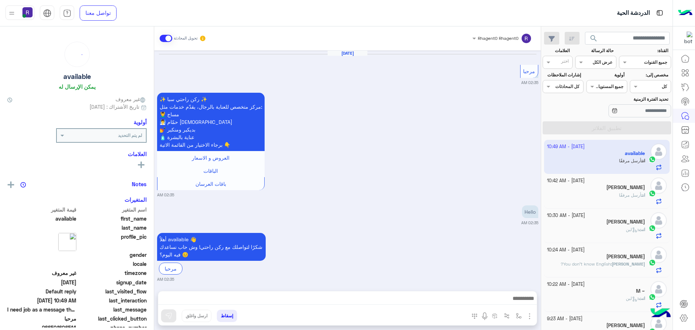
scroll to position [1081, 0]
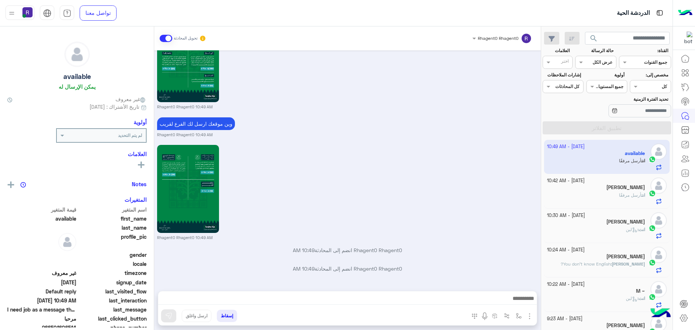
click at [626, 189] on h5 "[PERSON_NAME]" at bounding box center [626, 187] width 39 height 6
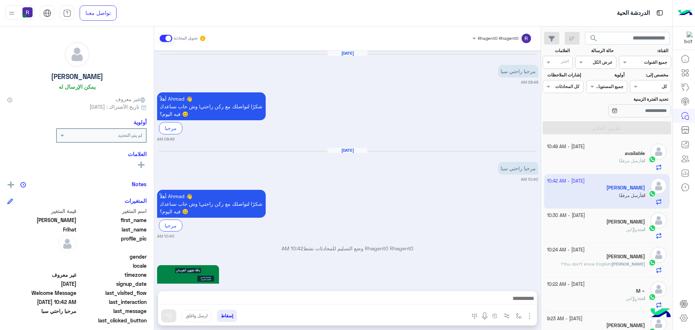
scroll to position [850, 0]
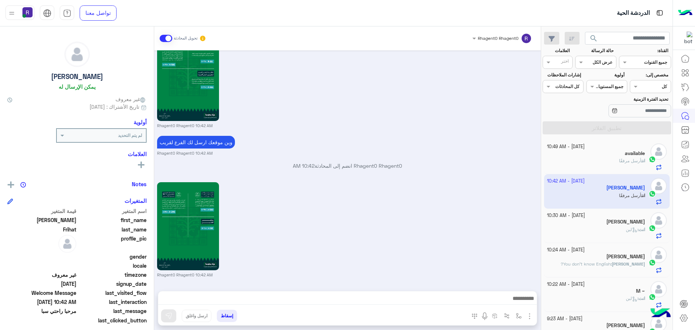
click at [616, 221] on h5 "[PERSON_NAME]" at bounding box center [626, 222] width 39 height 6
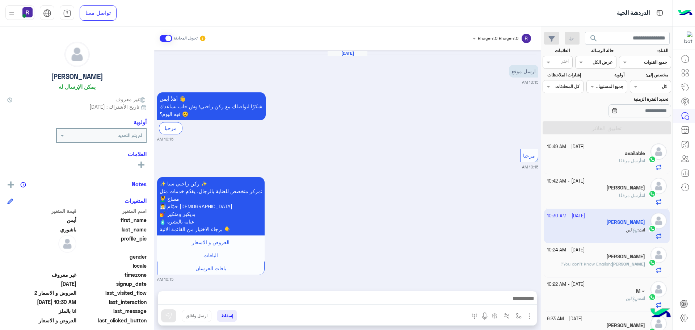
scroll to position [1137, 0]
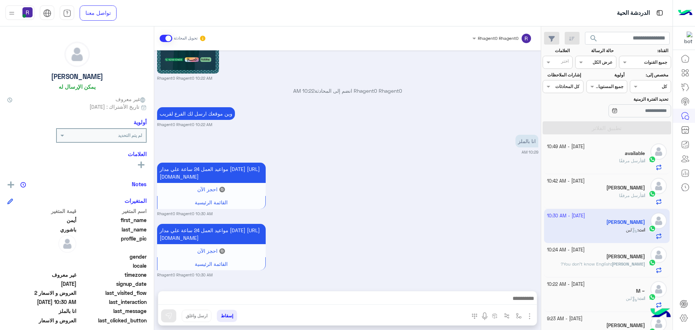
click at [614, 254] on div "[PERSON_NAME]" at bounding box center [596, 258] width 99 height 8
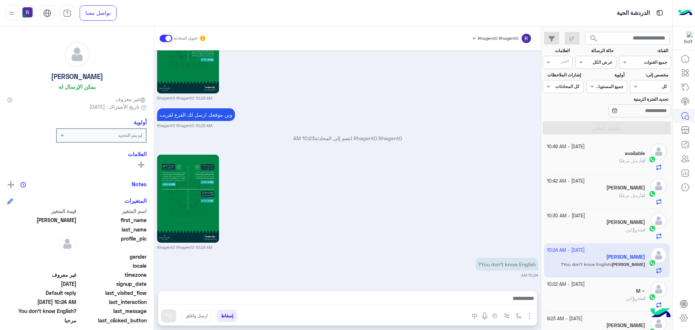
click at [604, 162] on div "انت أرسل مرفقًا" at bounding box center [596, 164] width 99 height 13
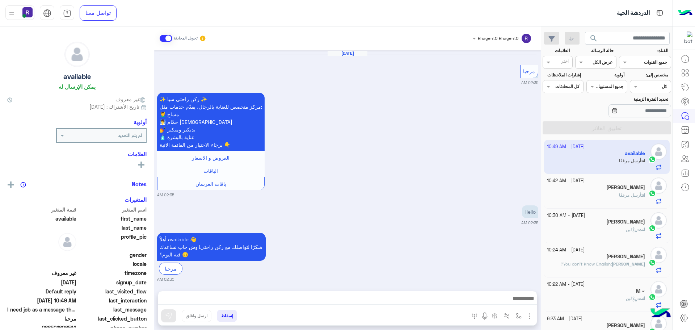
scroll to position [1081, 0]
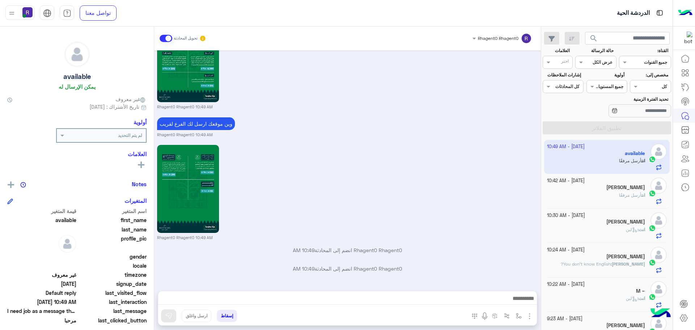
click at [602, 189] on div "[PERSON_NAME]" at bounding box center [596, 188] width 99 height 8
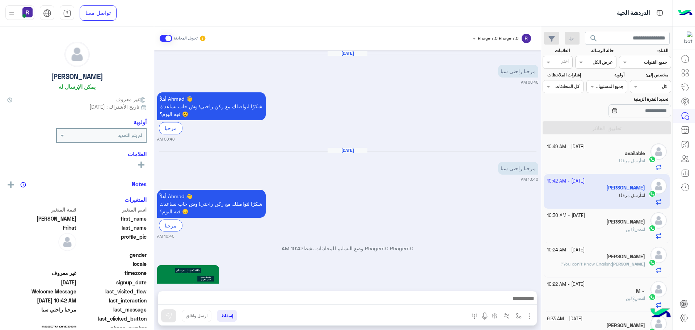
scroll to position [850, 0]
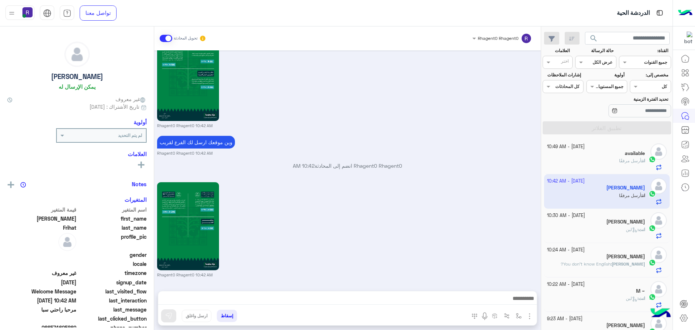
click at [597, 160] on div "انت أرسل مرفقًا" at bounding box center [596, 164] width 99 height 13
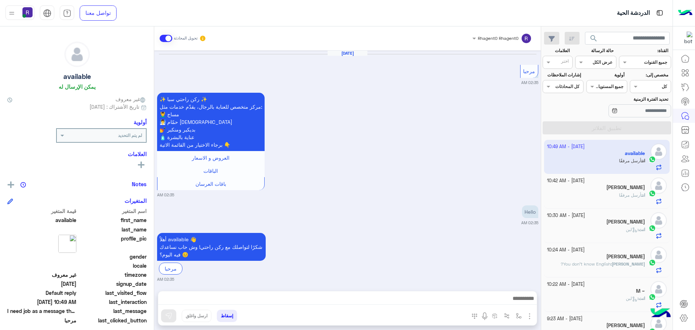
scroll to position [1081, 0]
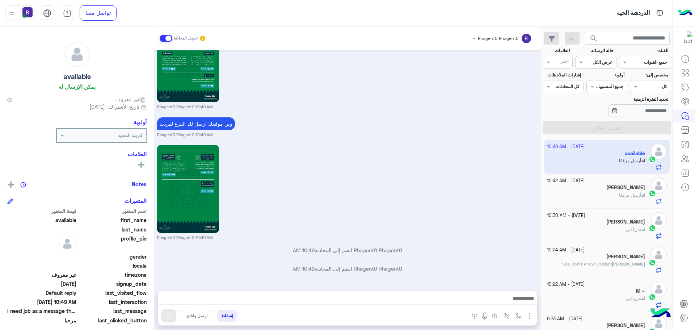
click at [613, 192] on div "انت أرسل مرفقًا" at bounding box center [596, 198] width 99 height 13
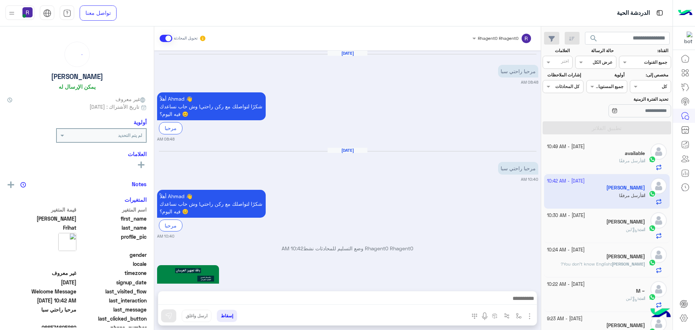
scroll to position [850, 0]
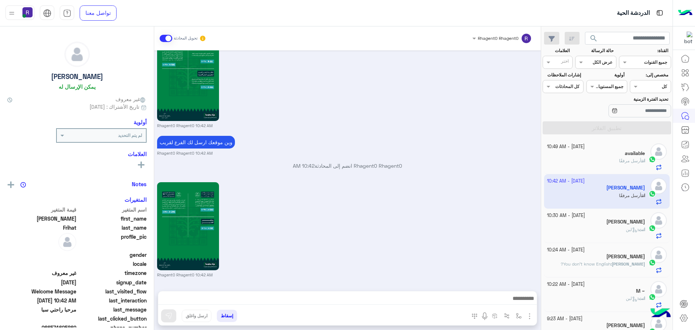
click at [592, 233] on div "انت : لبن" at bounding box center [596, 232] width 99 height 13
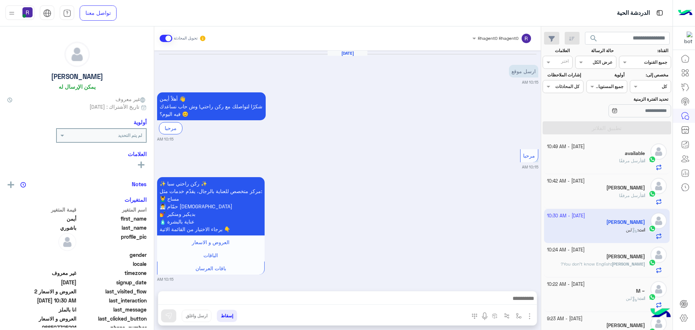
scroll to position [1137, 0]
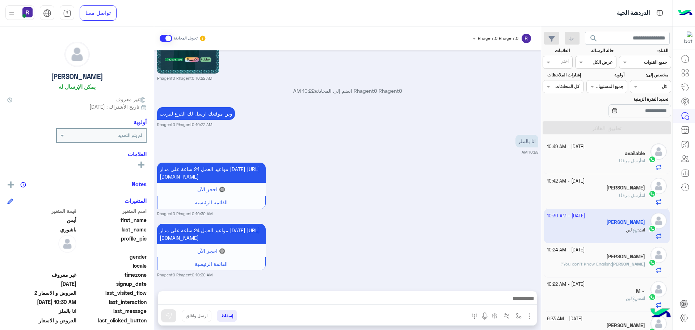
click at [601, 266] on span "You don’t know English?" at bounding box center [586, 263] width 50 height 5
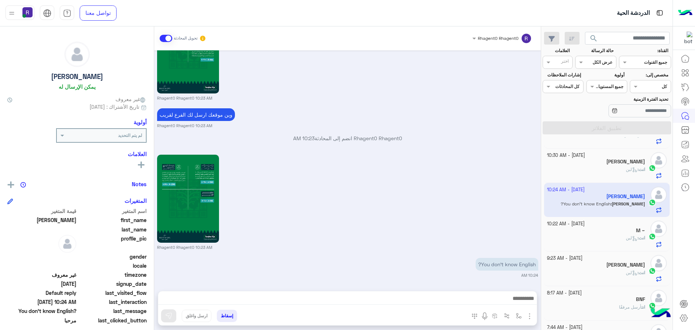
scroll to position [109, 0]
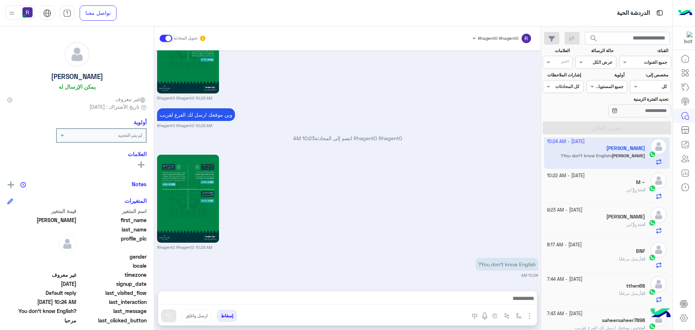
click at [611, 188] on div "انت : لبن" at bounding box center [596, 193] width 99 height 13
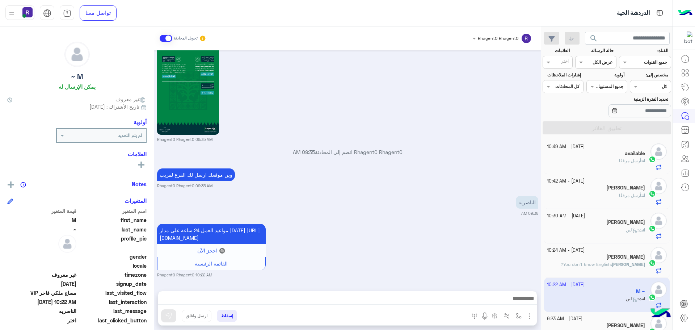
click at [613, 160] on div "انت أرسل مرفقًا" at bounding box center [596, 164] width 99 height 13
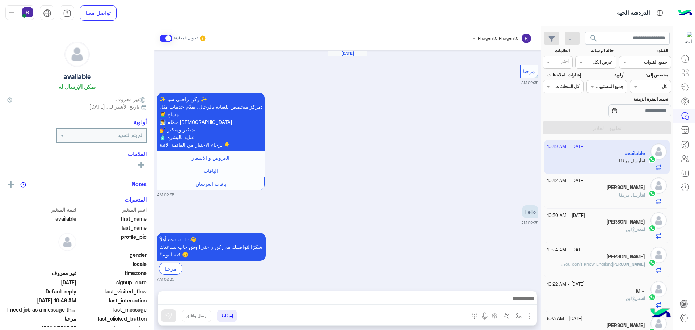
scroll to position [1081, 0]
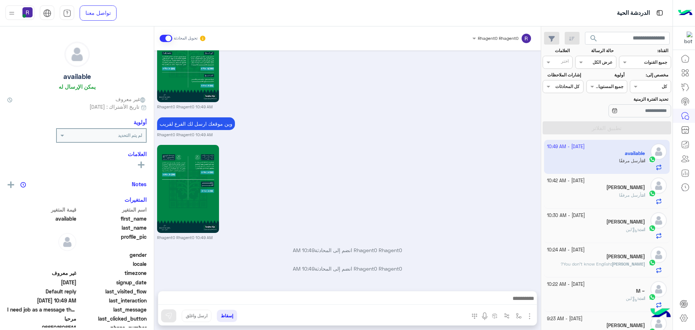
click at [609, 194] on div "انت أرسل مرفقًا" at bounding box center [596, 198] width 99 height 13
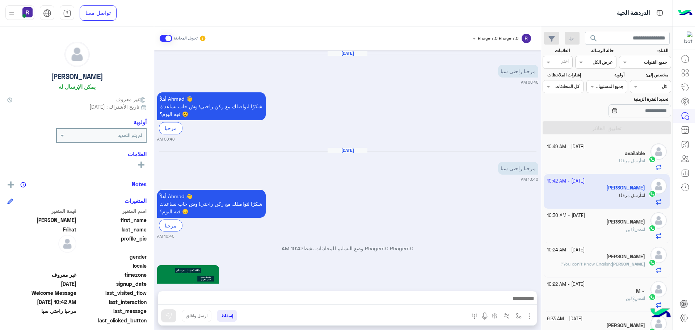
scroll to position [850, 0]
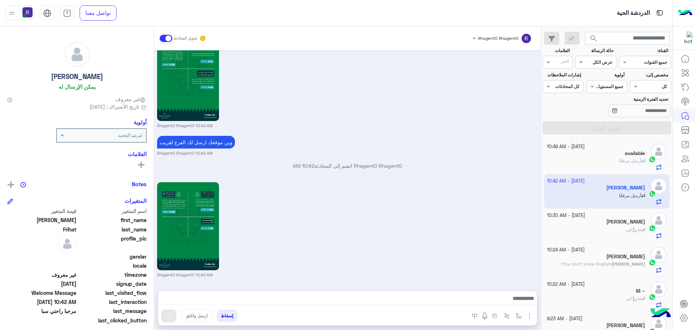
click at [609, 230] on div "انت : لبن" at bounding box center [596, 232] width 99 height 13
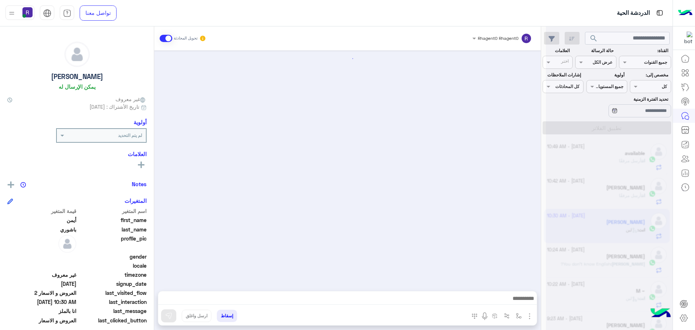
scroll to position [1137, 0]
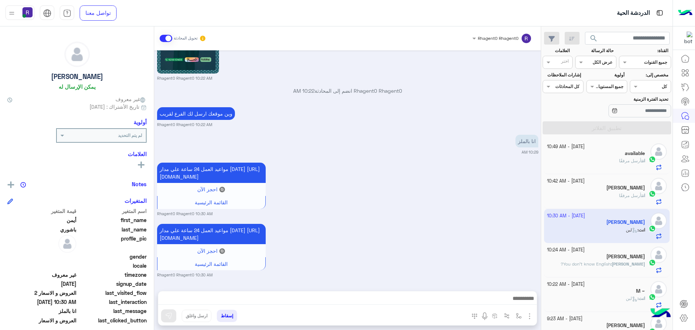
click at [609, 254] on div "[PERSON_NAME]" at bounding box center [596, 258] width 99 height 8
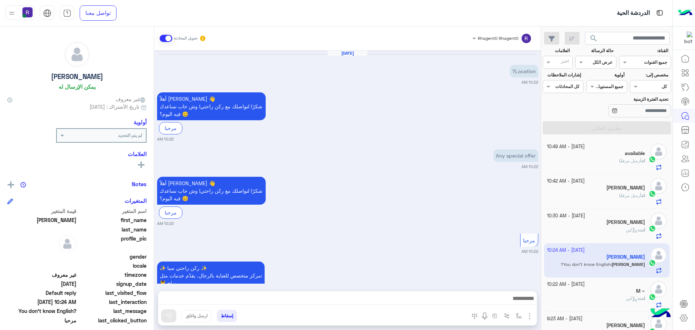
scroll to position [1042, 0]
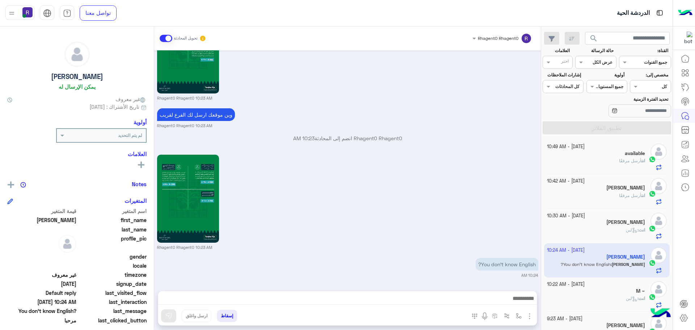
click at [584, 290] on div "M ~" at bounding box center [596, 292] width 99 height 8
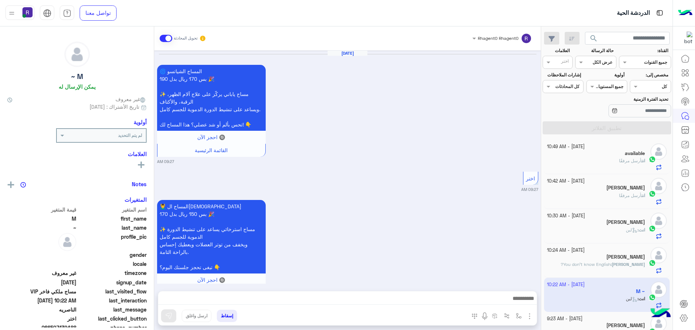
scroll to position [1384, 0]
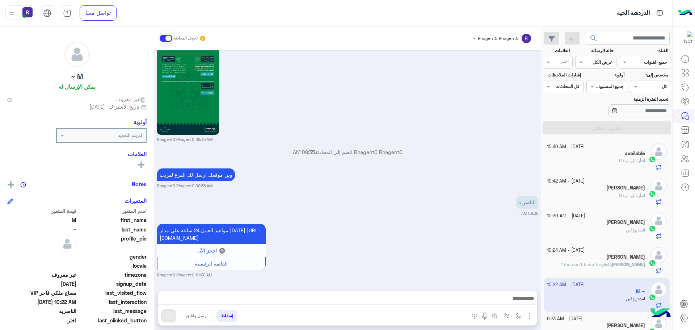
click at [609, 162] on div "انت أرسل مرفقًا" at bounding box center [596, 164] width 99 height 13
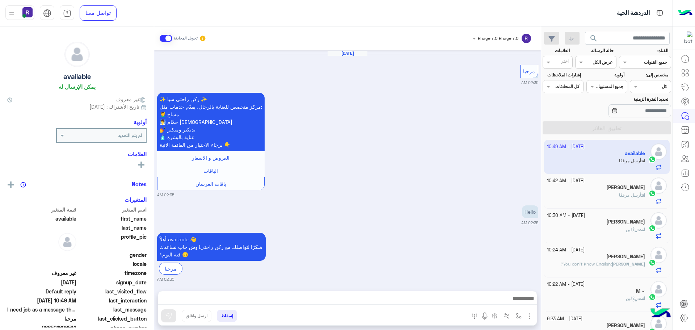
scroll to position [1081, 0]
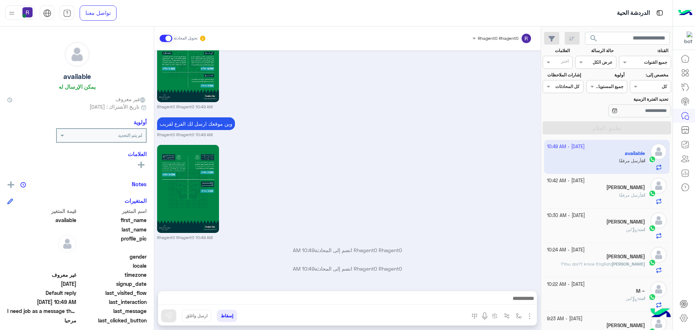
click at [610, 185] on div "[PERSON_NAME]" at bounding box center [596, 188] width 99 height 8
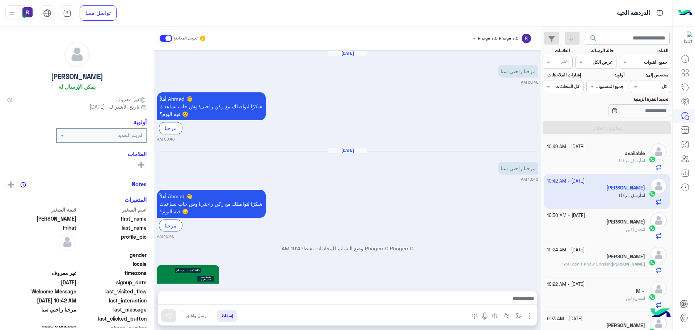
scroll to position [850, 0]
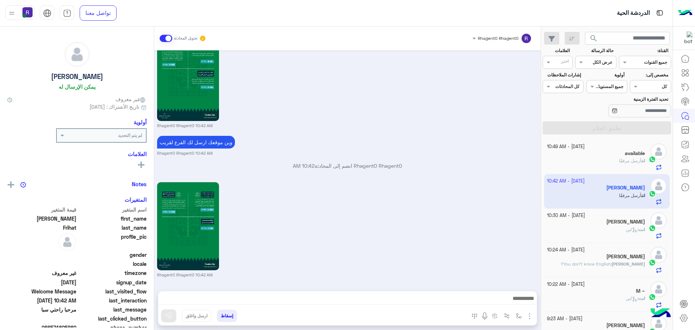
click at [613, 161] on div "انت أرسل مرفقًا" at bounding box center [596, 164] width 99 height 13
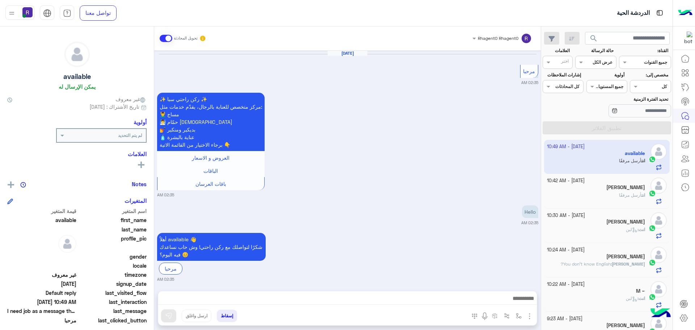
scroll to position [1081, 0]
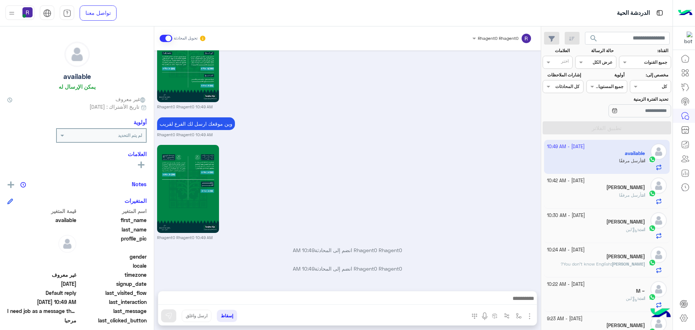
click at [615, 189] on h5 "[PERSON_NAME]" at bounding box center [626, 187] width 39 height 6
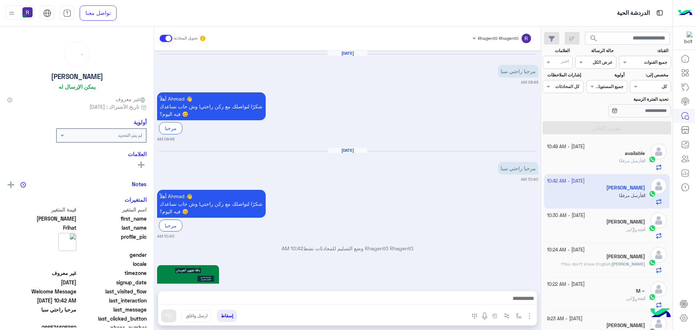
scroll to position [850, 0]
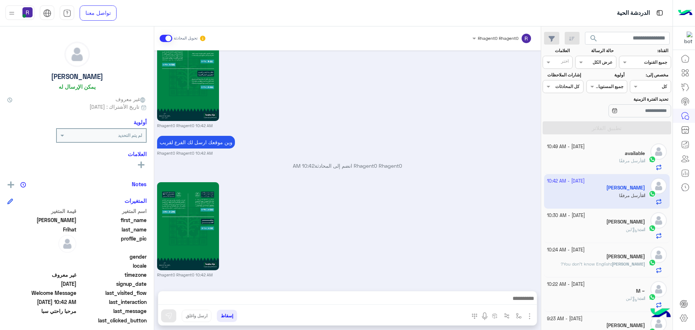
click at [588, 226] on div "[PERSON_NAME]" at bounding box center [596, 223] width 99 height 8
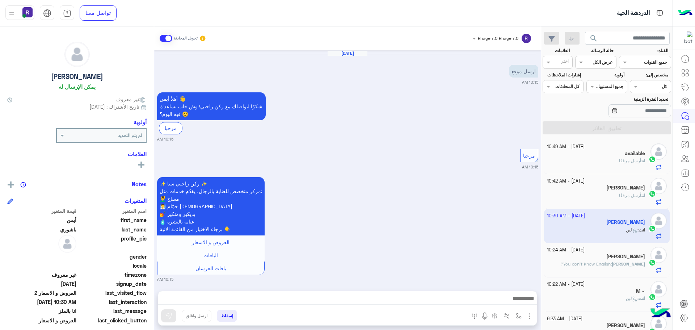
scroll to position [1137, 0]
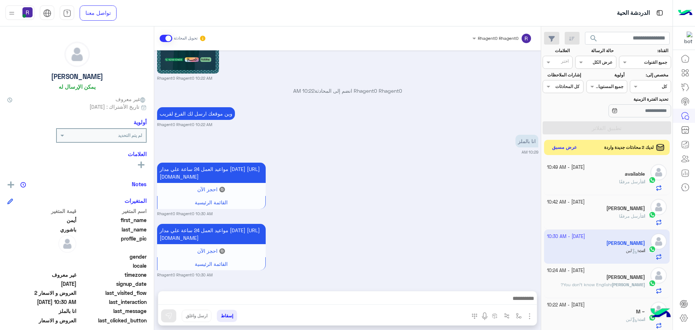
click at [564, 149] on button "عرض مسبق" at bounding box center [565, 148] width 30 height 10
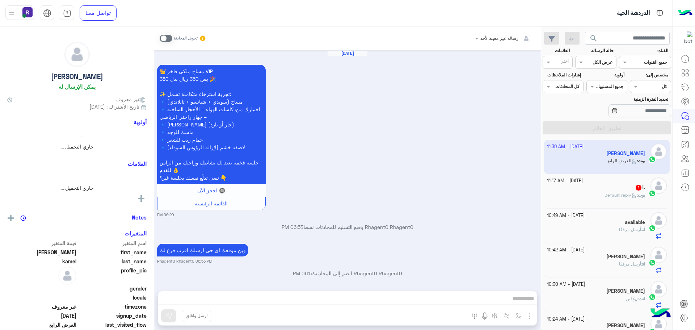
scroll to position [1161, 0]
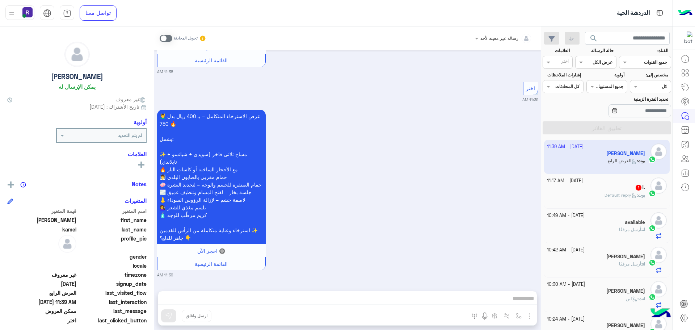
click at [169, 37] on span at bounding box center [166, 38] width 13 height 7
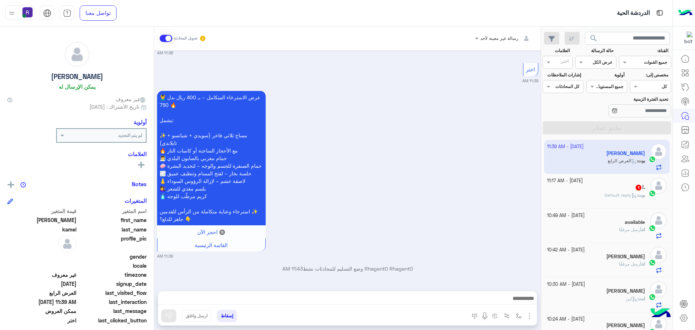
click at [531, 314] on img "button" at bounding box center [530, 316] width 9 height 9
click at [521, 304] on span "الصور" at bounding box center [515, 300] width 13 height 8
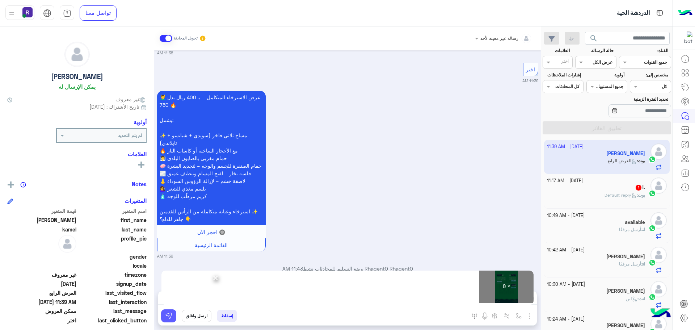
click at [164, 314] on button at bounding box center [168, 315] width 15 height 13
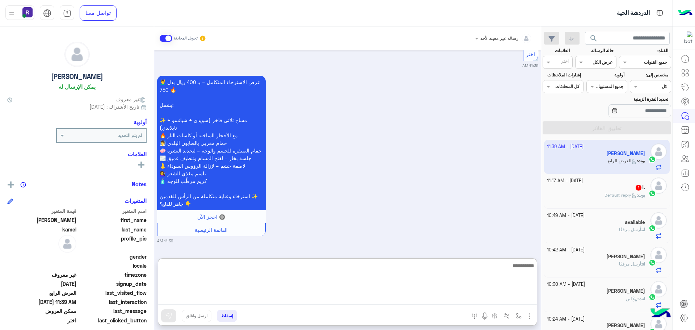
paste textarea "**********"
type textarea "**********"
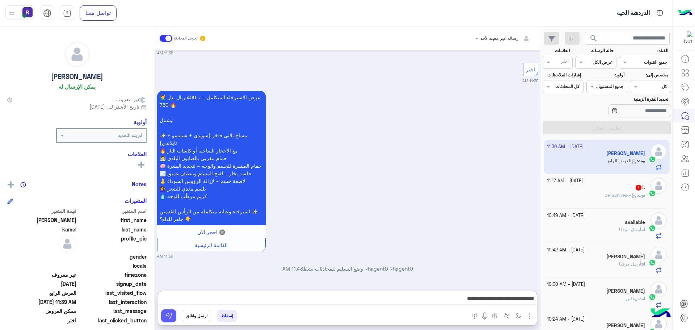
click at [175, 315] on button at bounding box center [168, 315] width 15 height 13
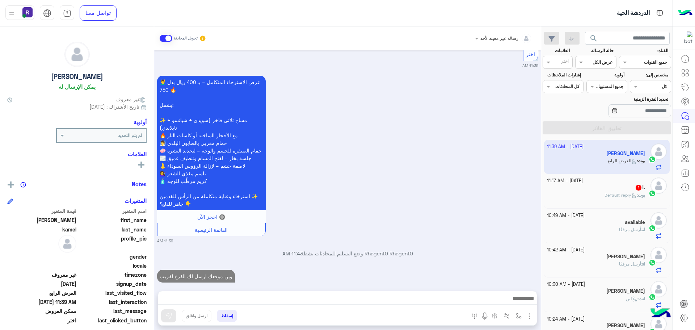
scroll to position [1207, 0]
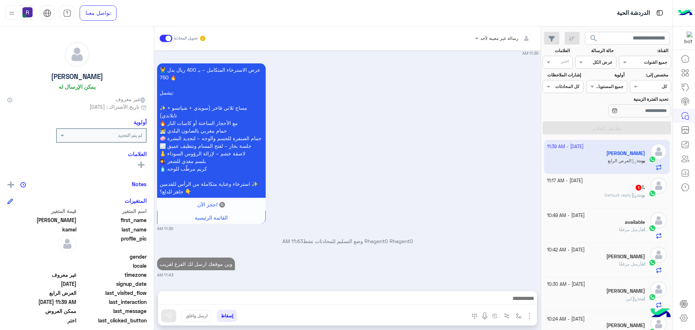
click at [637, 192] on b "بوت :" at bounding box center [641, 194] width 8 height 5
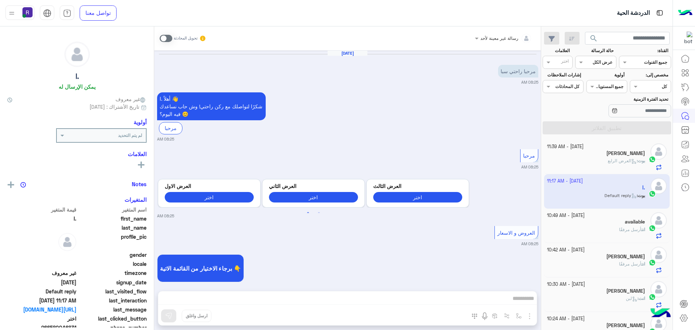
scroll to position [1064, 0]
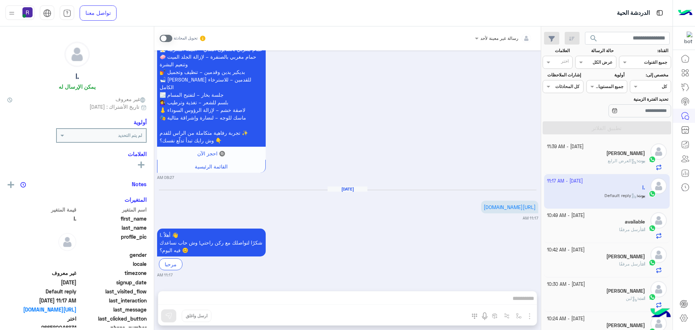
click at [169, 38] on span at bounding box center [166, 38] width 13 height 7
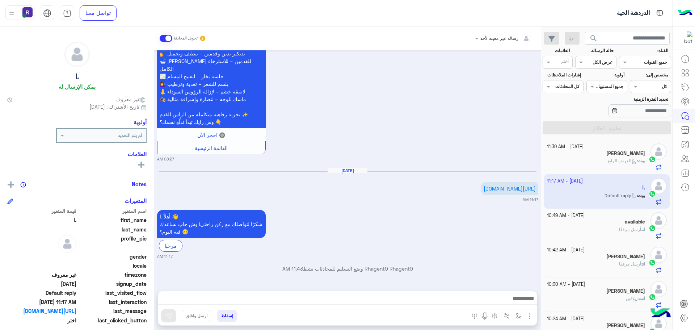
click at [528, 317] on img "button" at bounding box center [530, 316] width 9 height 9
click at [521, 299] on span "الصور" at bounding box center [515, 300] width 13 height 8
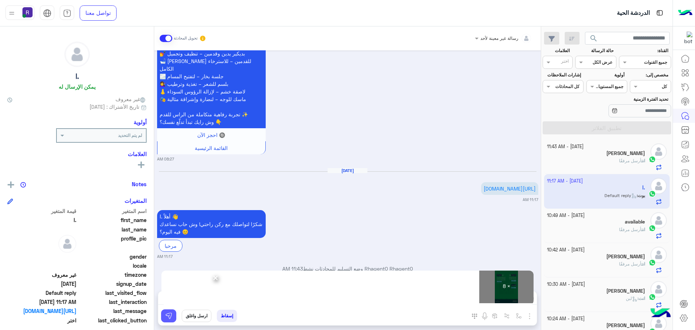
click at [167, 315] on img at bounding box center [168, 315] width 7 height 7
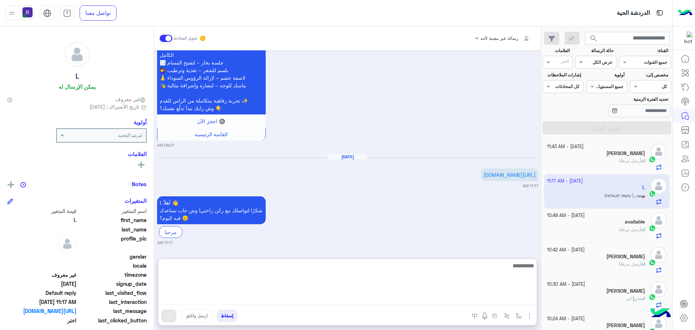
paste textarea "**********"
type textarea "**********"
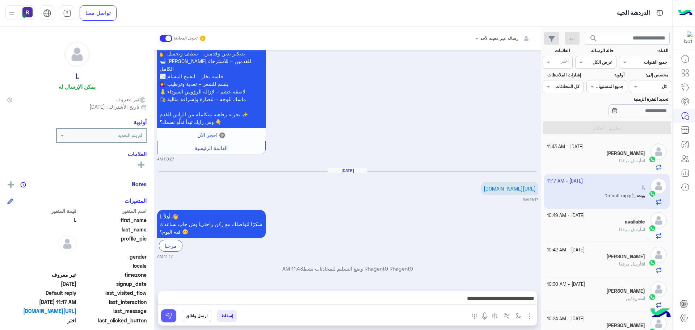
click at [167, 322] on button at bounding box center [168, 315] width 15 height 13
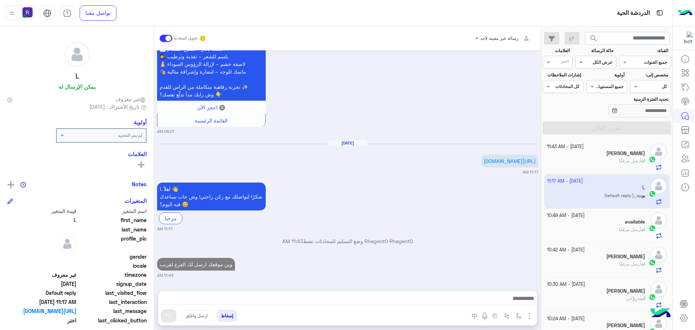
scroll to position [1110, 0]
click at [585, 228] on div "انت أرسل مرفقًا" at bounding box center [596, 232] width 99 height 13
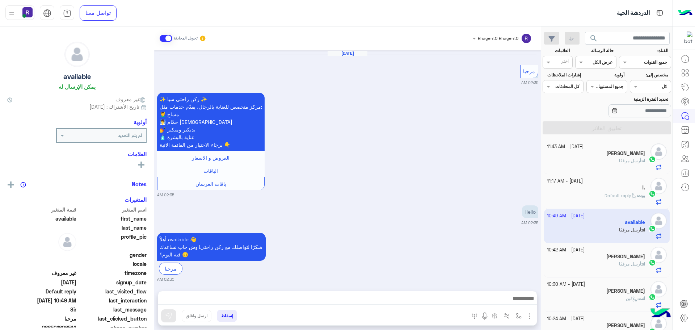
scroll to position [1081, 0]
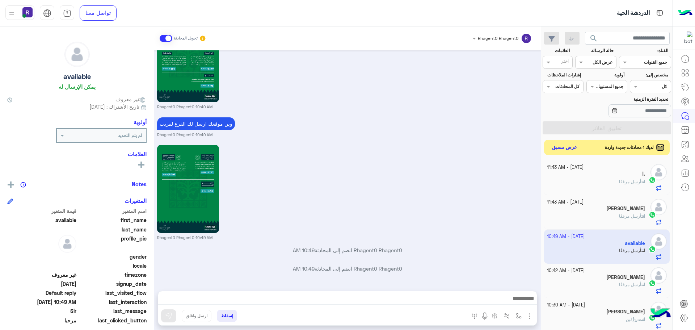
click at [567, 145] on button "عرض مسبق" at bounding box center [565, 148] width 30 height 10
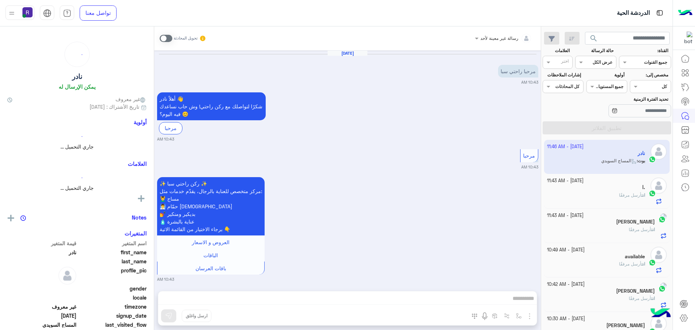
scroll to position [715, 0]
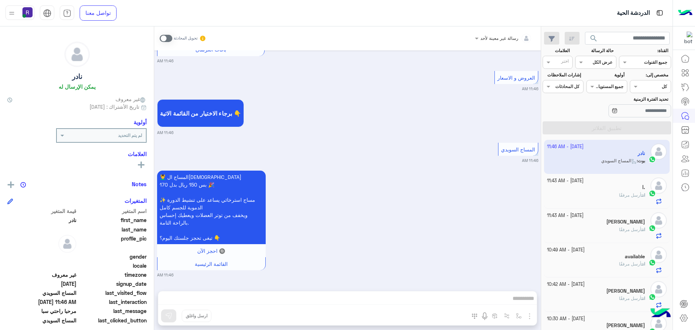
click at [166, 37] on span at bounding box center [166, 38] width 13 height 7
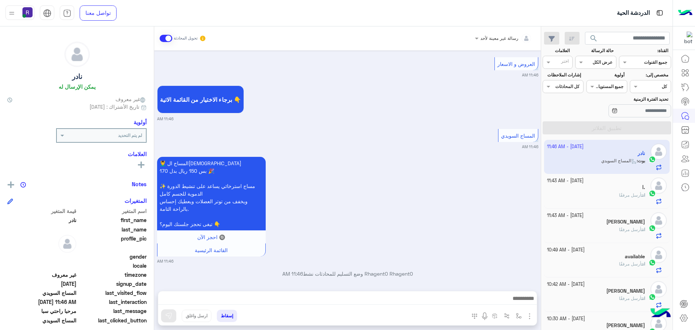
scroll to position [733, 0]
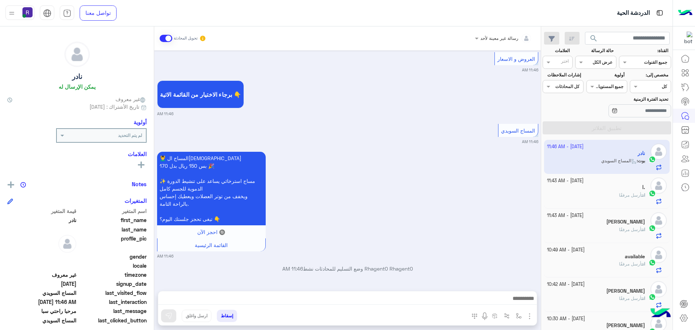
click at [528, 317] on img "button" at bounding box center [530, 316] width 9 height 9
click at [527, 306] on button "الصور" at bounding box center [518, 300] width 31 height 14
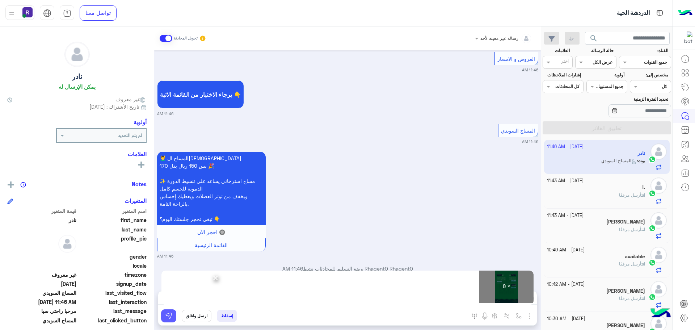
click at [170, 316] on img at bounding box center [168, 315] width 7 height 7
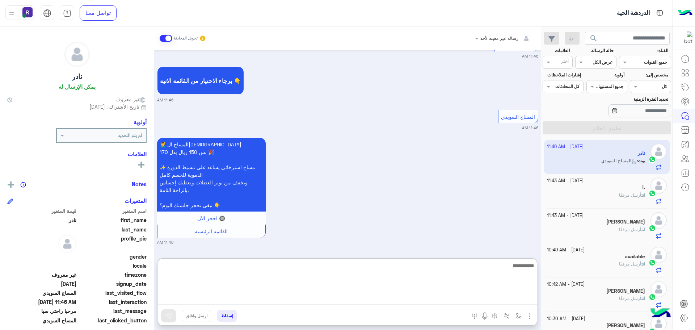
paste textarea "**********"
type textarea "**********"
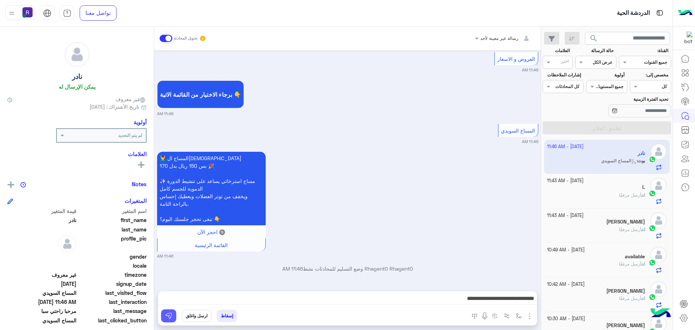
click at [170, 315] on img at bounding box center [168, 315] width 7 height 7
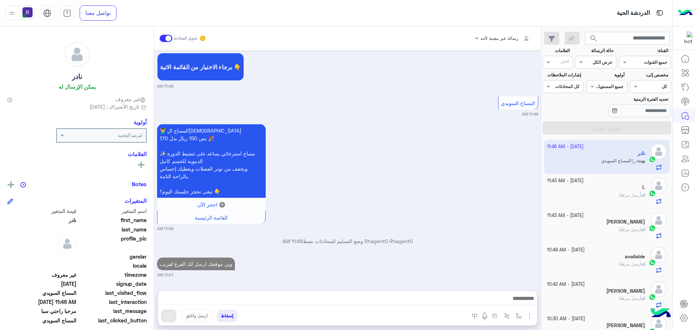
click at [632, 193] on span "أرسل مرفقًا" at bounding box center [630, 194] width 22 height 5
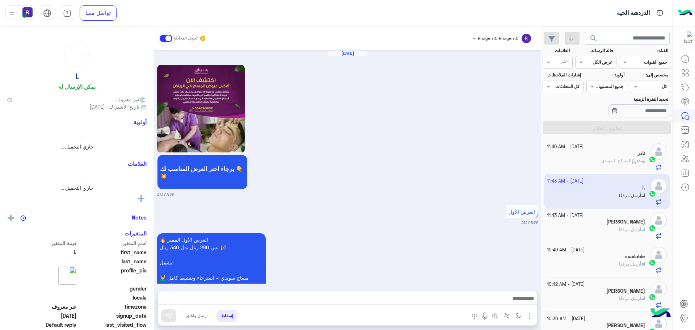
scroll to position [1516, 0]
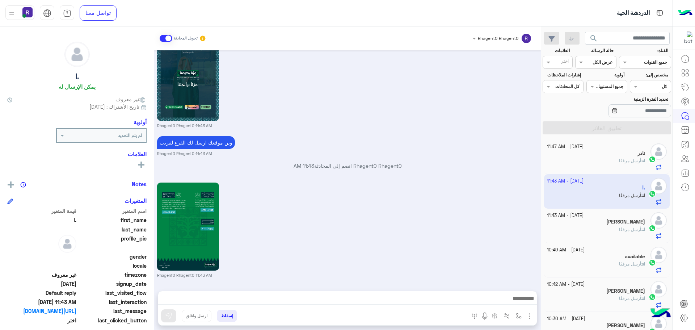
drag, startPoint x: 615, startPoint y: 163, endPoint x: 532, endPoint y: 211, distance: 95.9
click at [615, 163] on div "انت أرسل مرفقًا" at bounding box center [596, 164] width 99 height 13
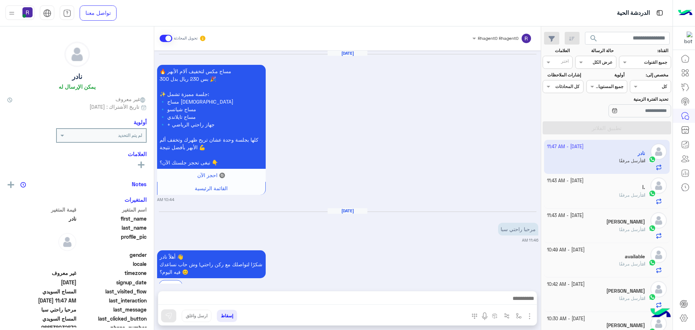
scroll to position [1272, 0]
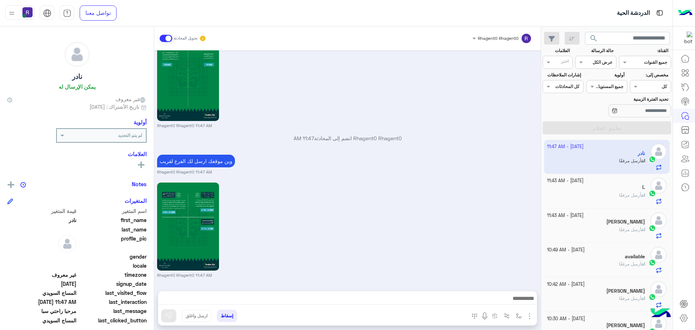
click at [612, 189] on div ".ا" at bounding box center [596, 188] width 99 height 8
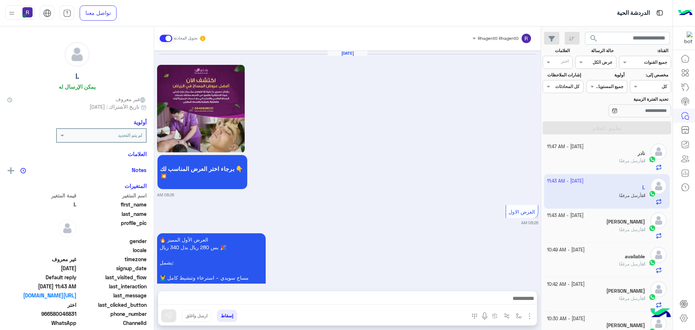
scroll to position [1516, 0]
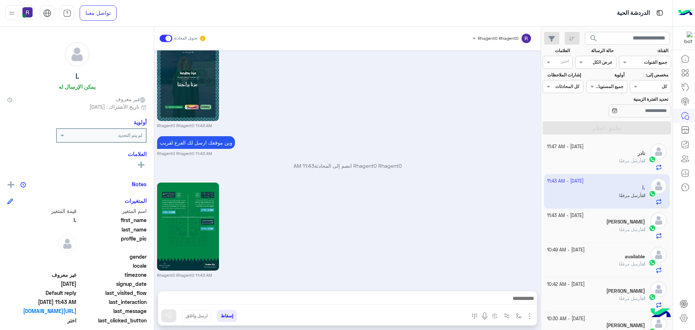
click at [619, 226] on div "[PERSON_NAME]" at bounding box center [596, 223] width 99 height 8
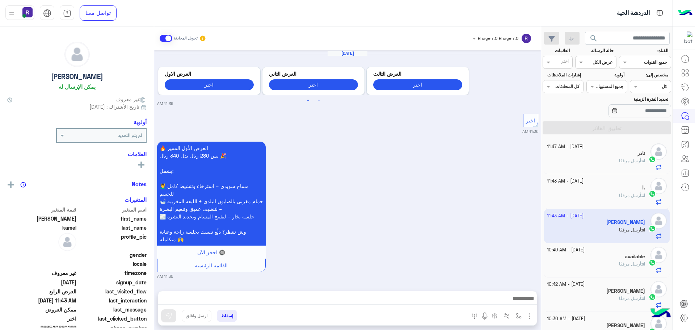
scroll to position [1531, 0]
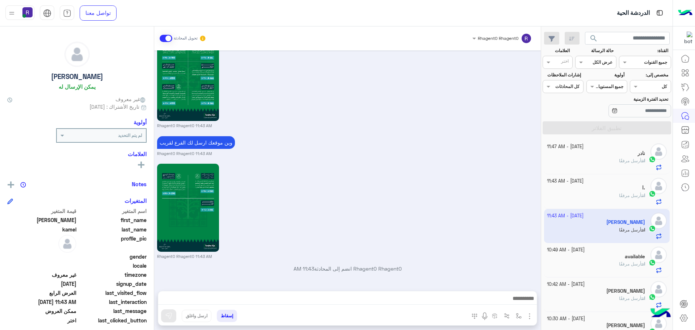
click at [480, 155] on small "Rhagent0 Rhagent0 11:43 AM" at bounding box center [347, 154] width 381 height 6
click at [620, 193] on span "أرسل مرفقًا" at bounding box center [630, 195] width 22 height 5
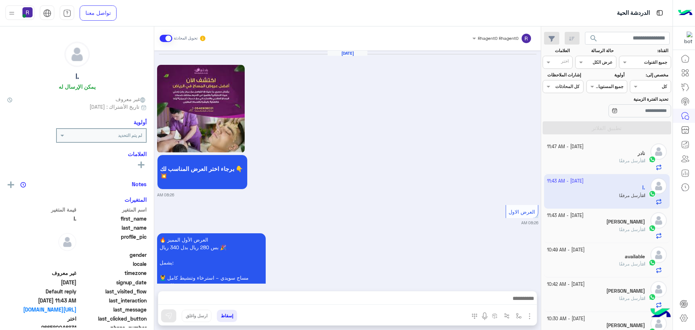
scroll to position [1516, 0]
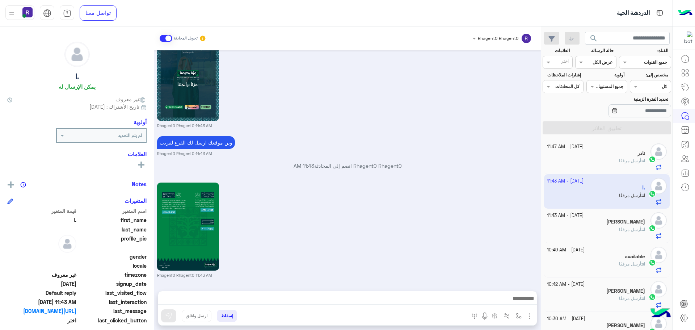
click at [608, 163] on div "انت أرسل مرفقًا" at bounding box center [596, 164] width 99 height 13
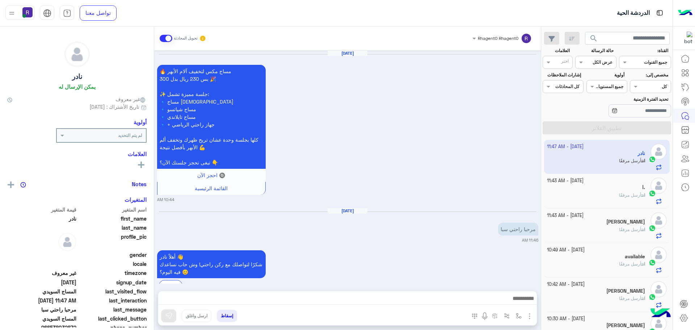
scroll to position [1272, 0]
